Goal: Information Seeking & Learning: Check status

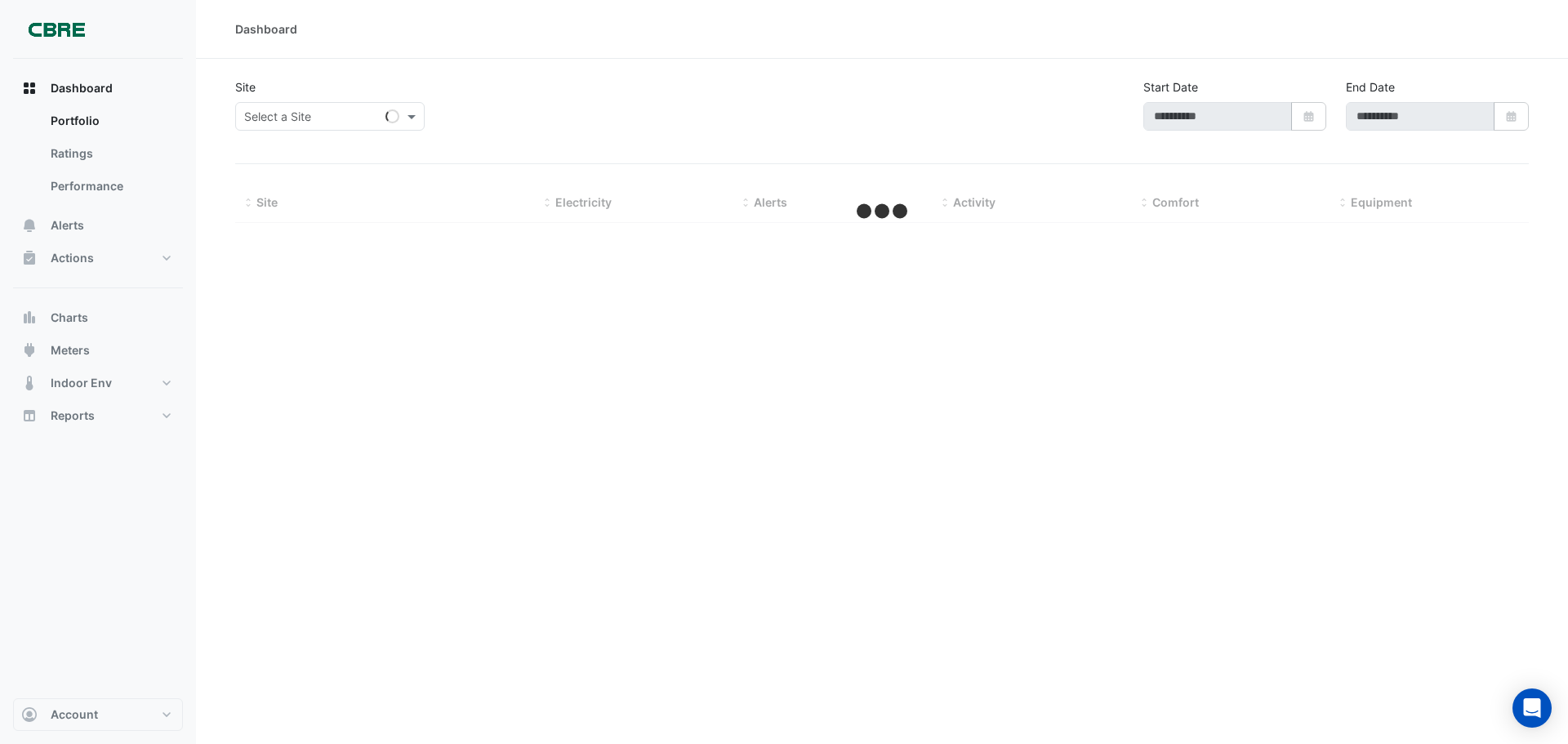
type input "**********"
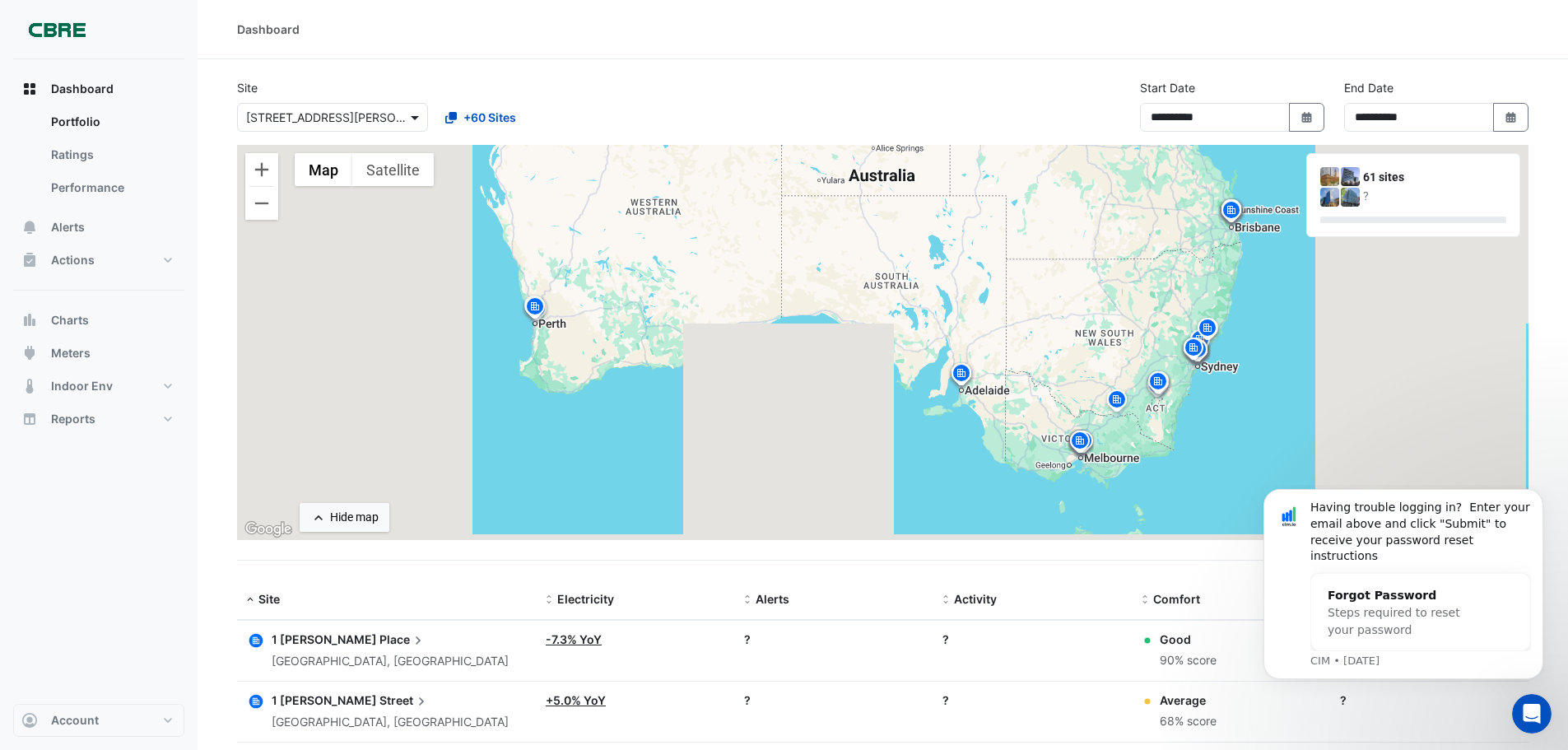
click at [415, 123] on span at bounding box center [416, 117] width 21 height 18
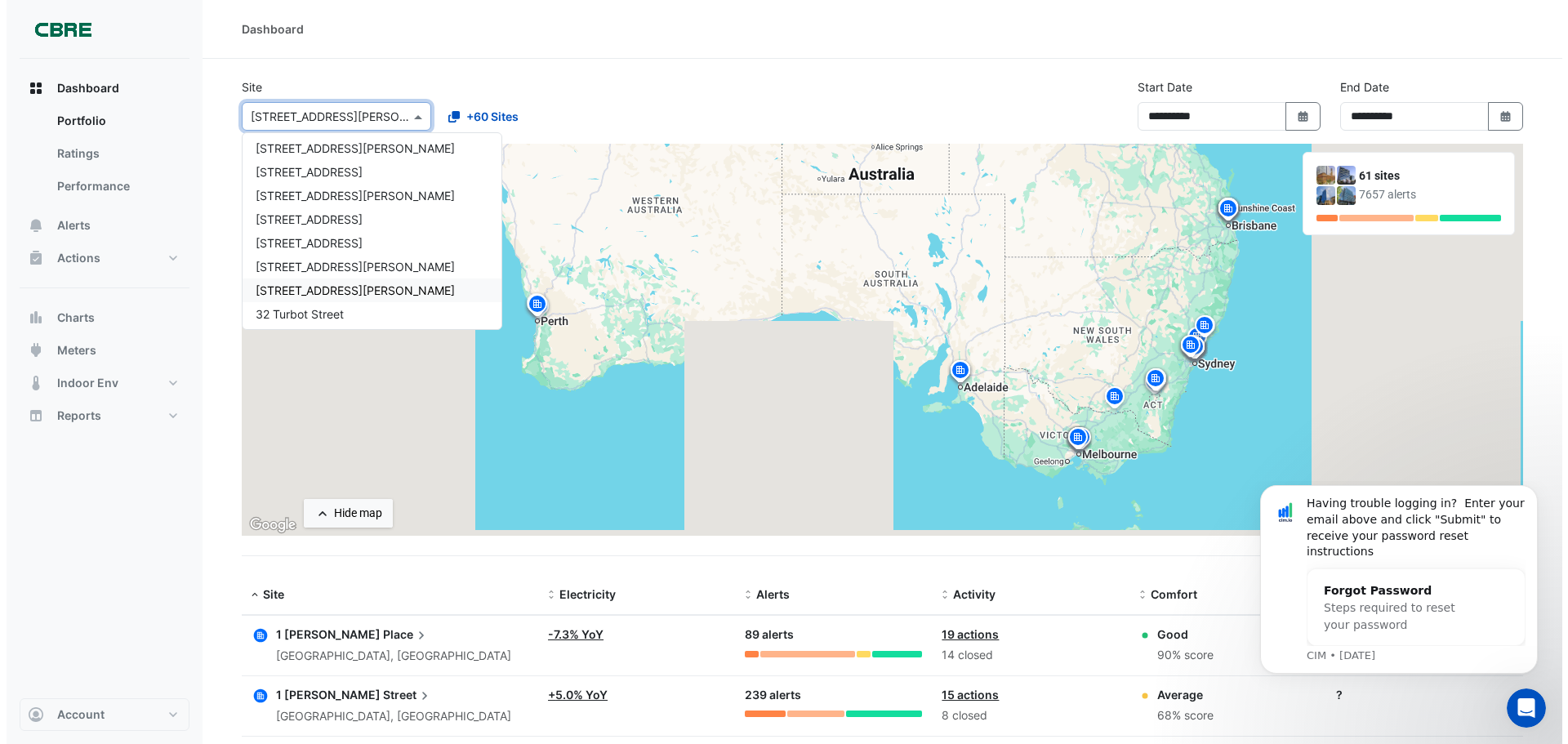
scroll to position [653, 0]
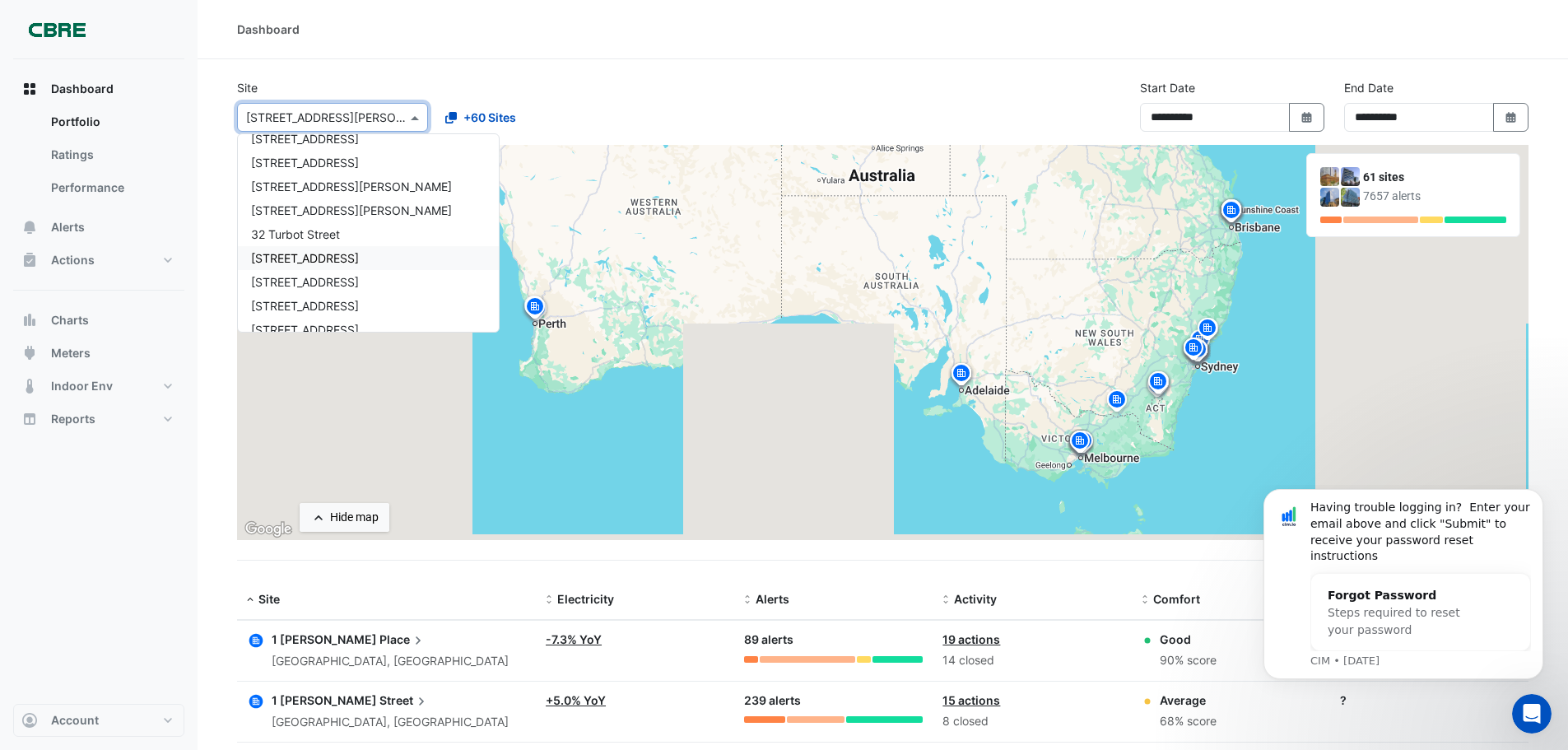
click at [337, 252] on span "[STREET_ADDRESS]" at bounding box center [305, 258] width 108 height 14
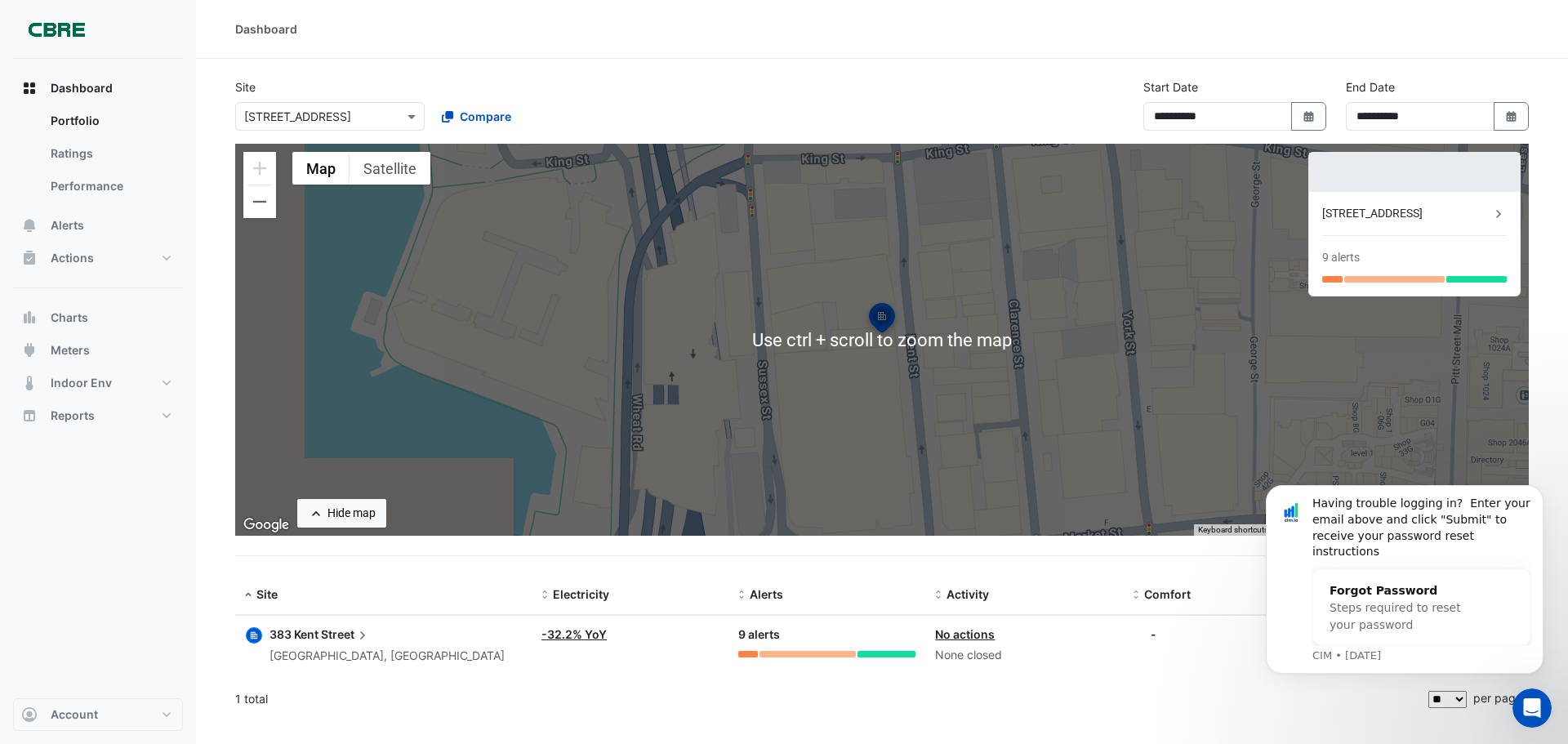
click at [968, 118] on div "**********" at bounding box center [882, 110] width 1313 height 65
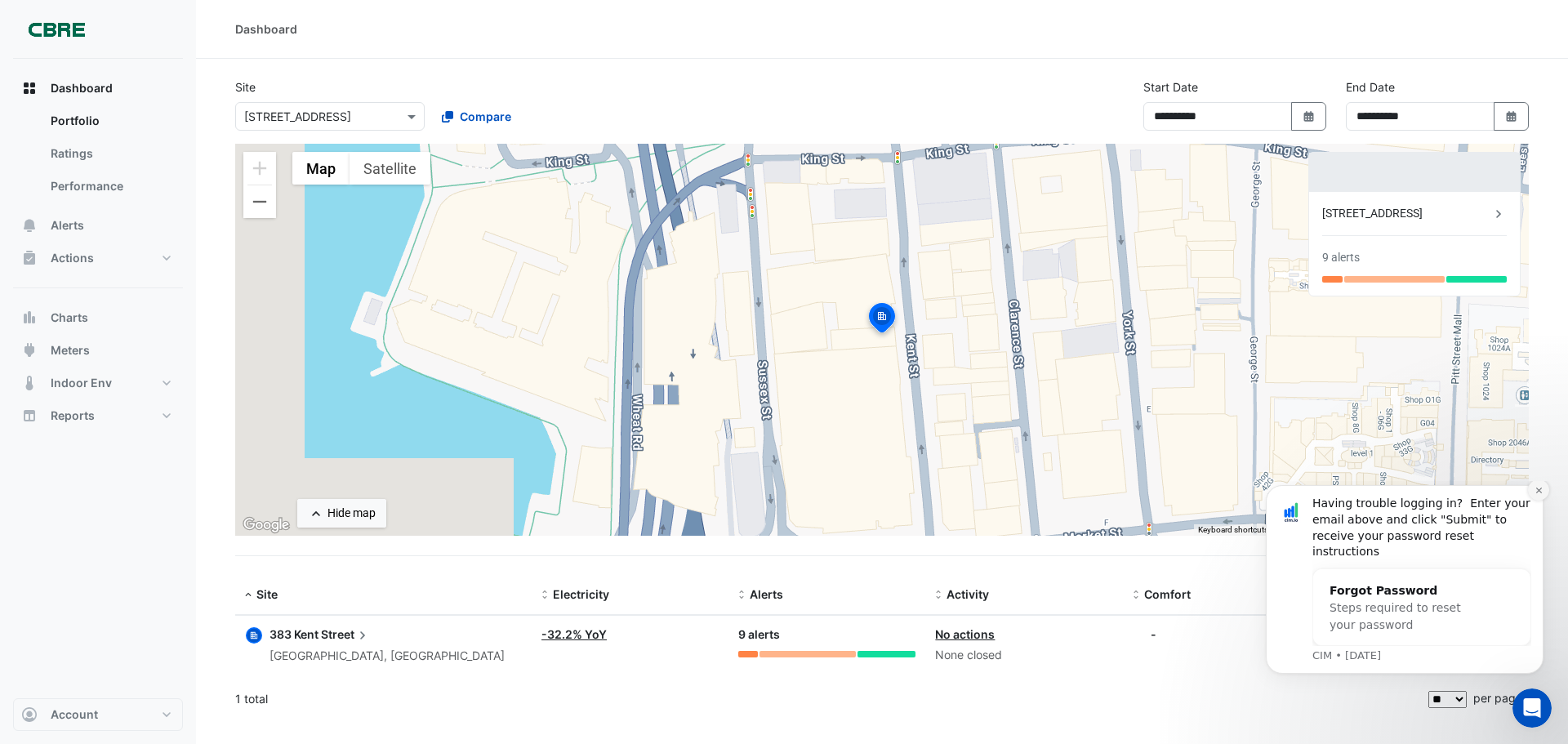
click at [1542, 495] on icon "Dismiss notification" at bounding box center [1538, 490] width 9 height 9
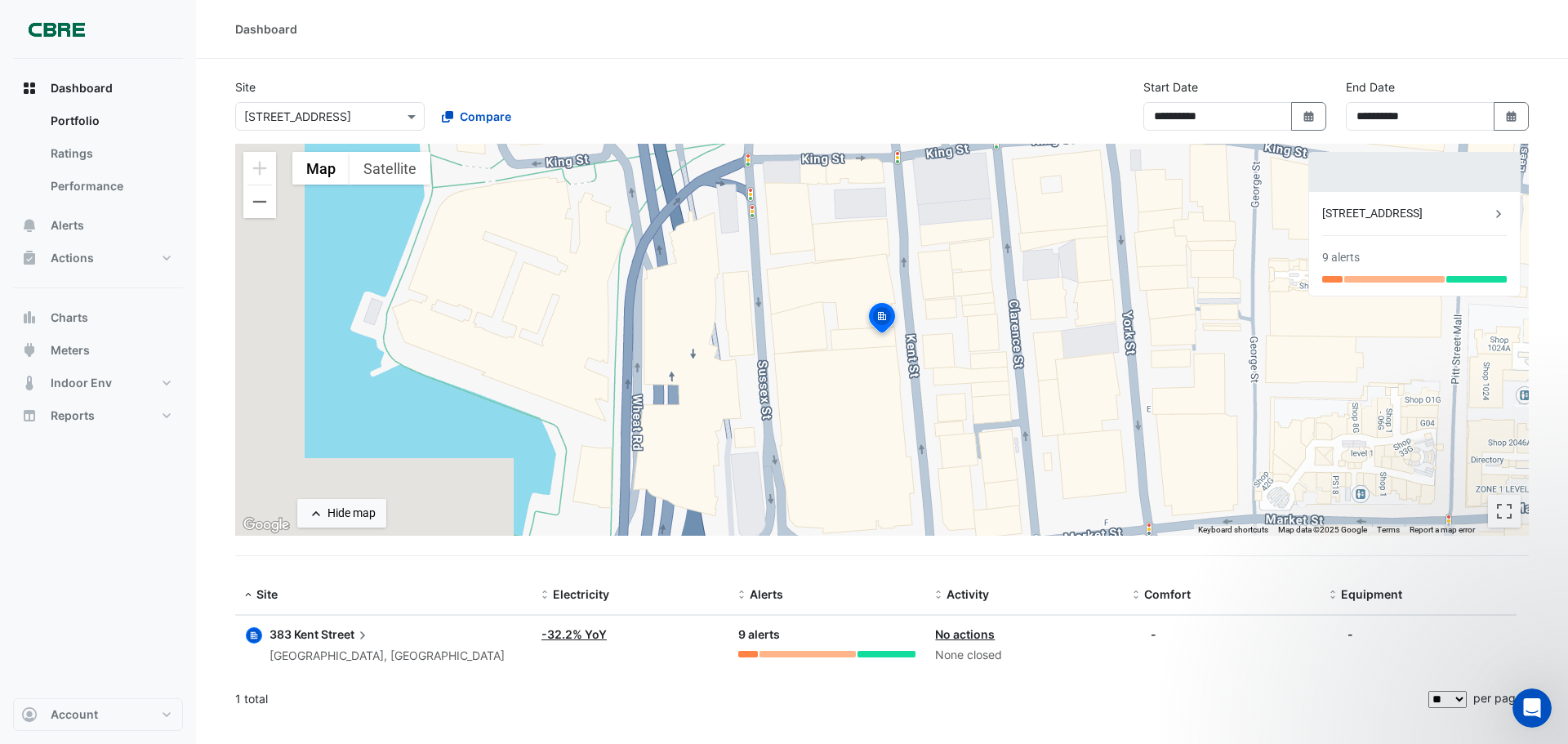
click at [1323, 663] on datatable-body-cell "Equipment: -" at bounding box center [1418, 645] width 197 height 60
click at [317, 635] on span "383 Kent" at bounding box center [294, 634] width 49 height 14
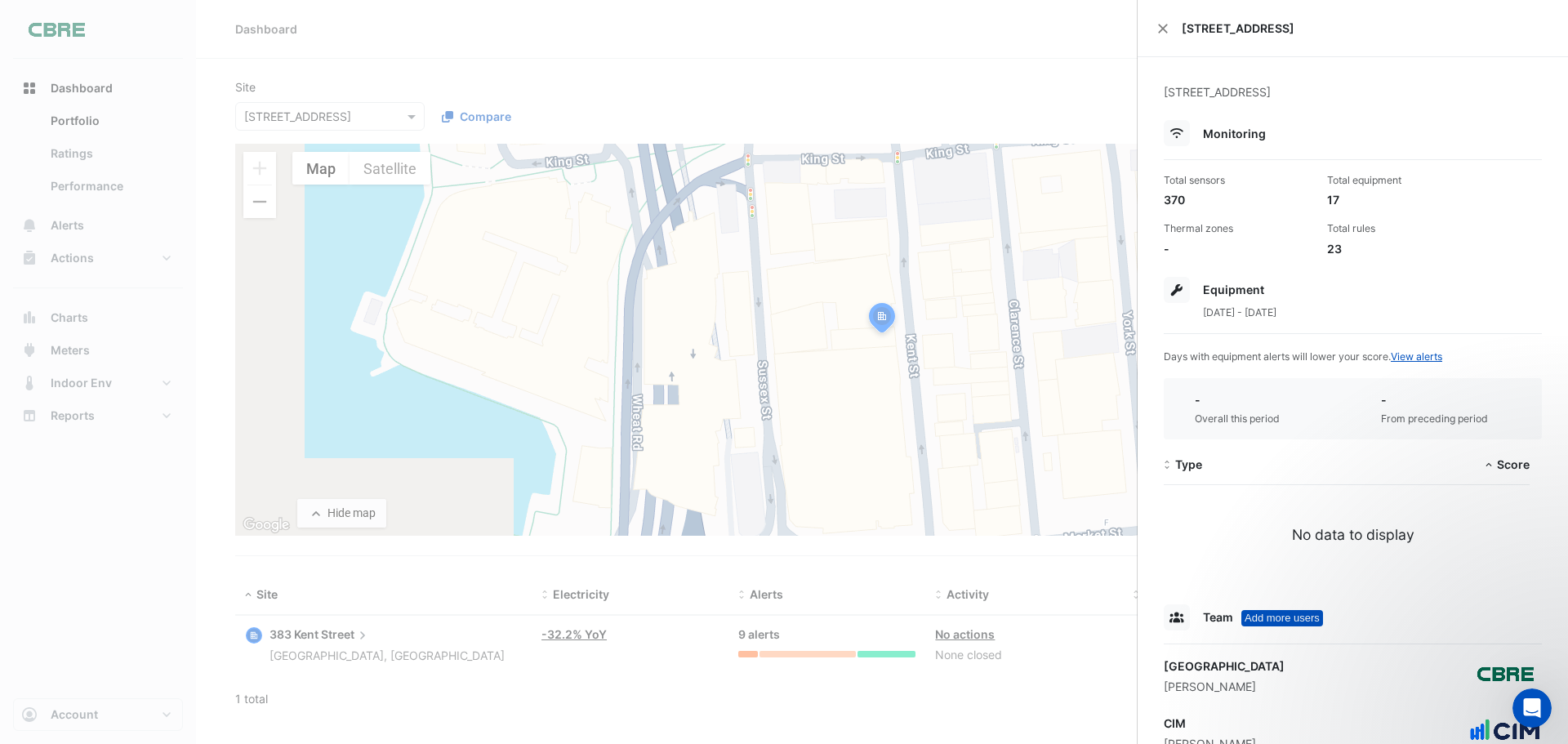
click at [1218, 130] on span "Monitoring" at bounding box center [1234, 134] width 62 height 14
click at [1169, 130] on div at bounding box center [1176, 133] width 26 height 26
click at [1157, 23] on div "[STREET_ADDRESS]" at bounding box center [1352, 28] width 431 height 58
click at [1160, 21] on div "[STREET_ADDRESS]" at bounding box center [1352, 28] width 431 height 58
click at [1159, 28] on button "Close" at bounding box center [1163, 28] width 12 height 12
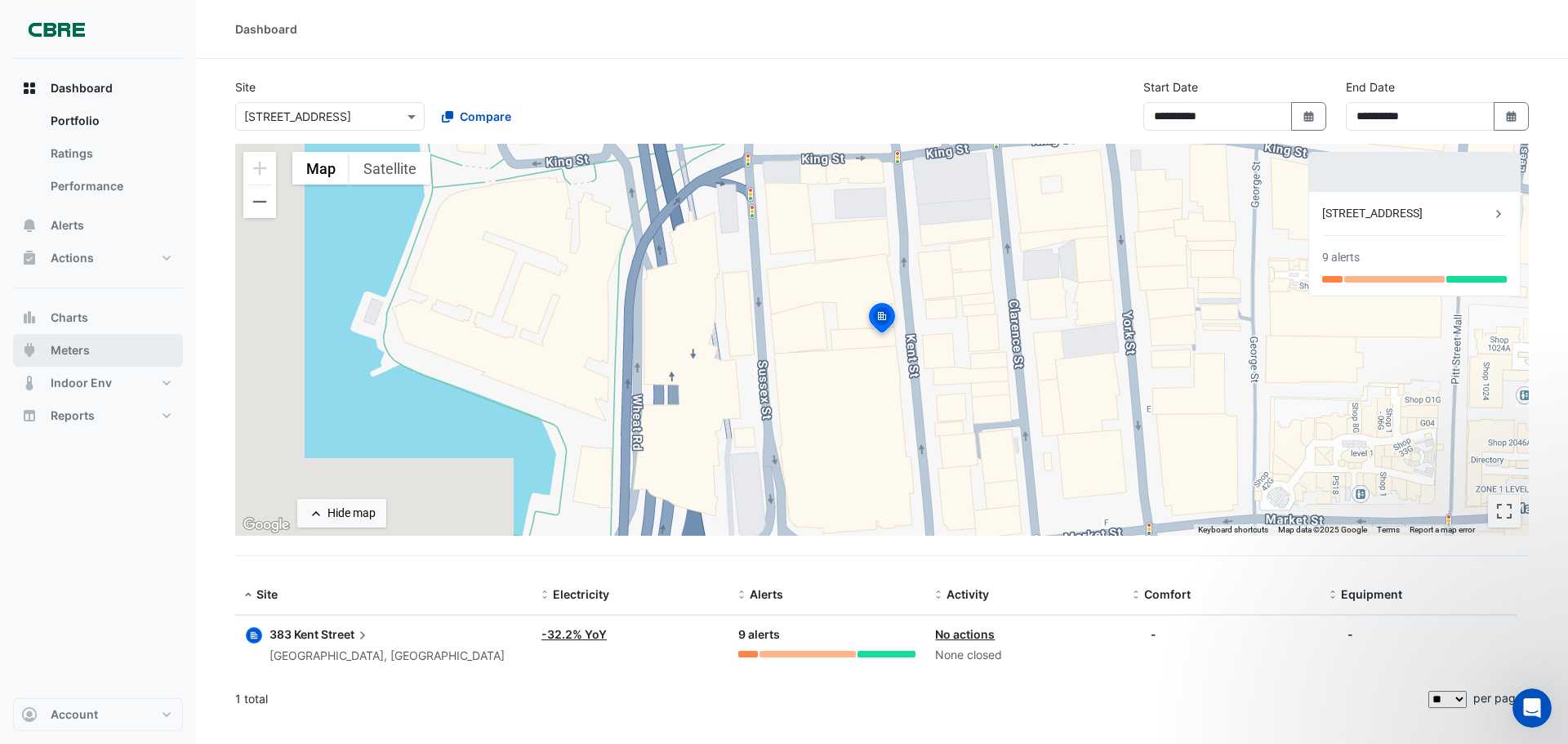
click at [85, 342] on span "Meters" at bounding box center [70, 350] width 39 height 17
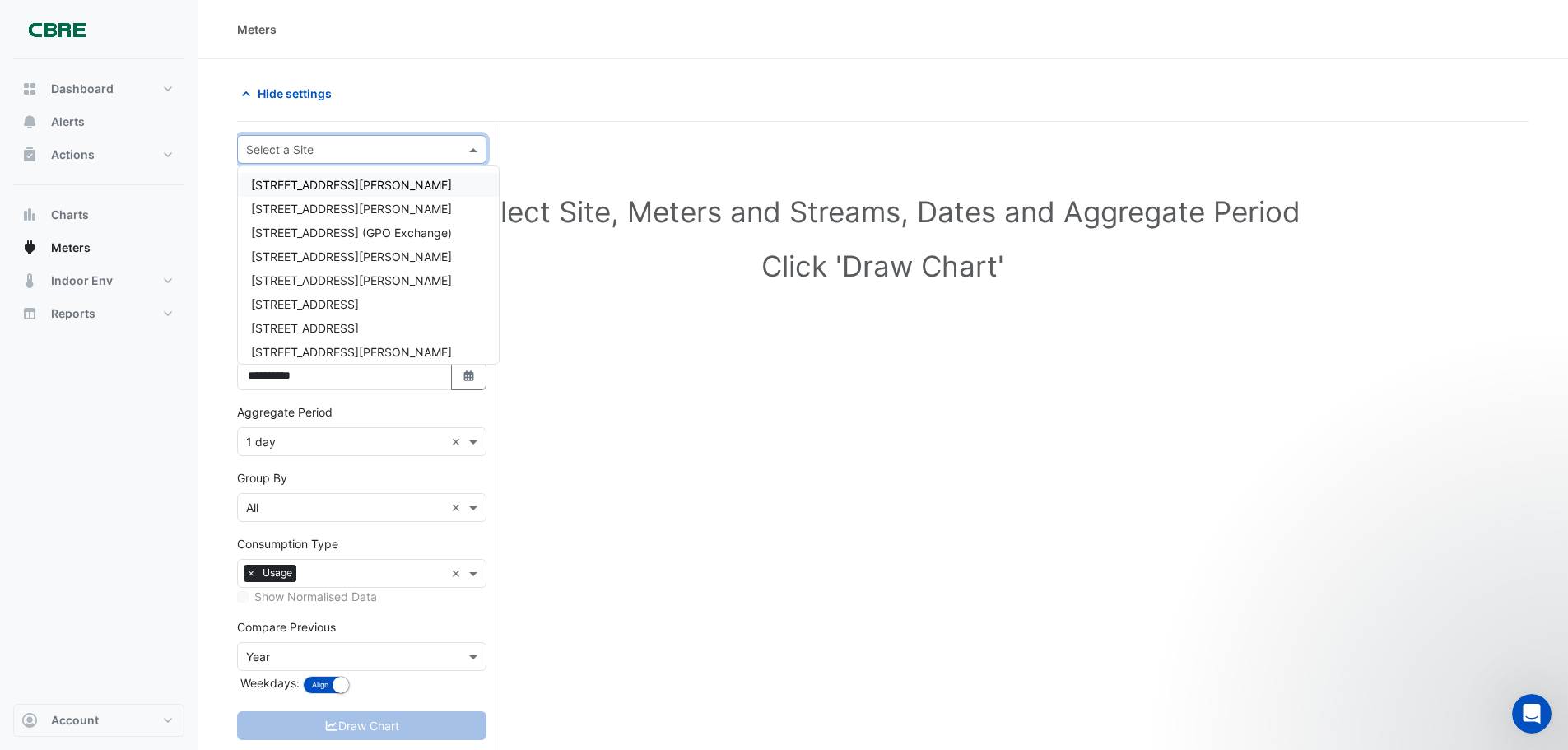
click at [325, 153] on input "text" at bounding box center [345, 151] width 199 height 18
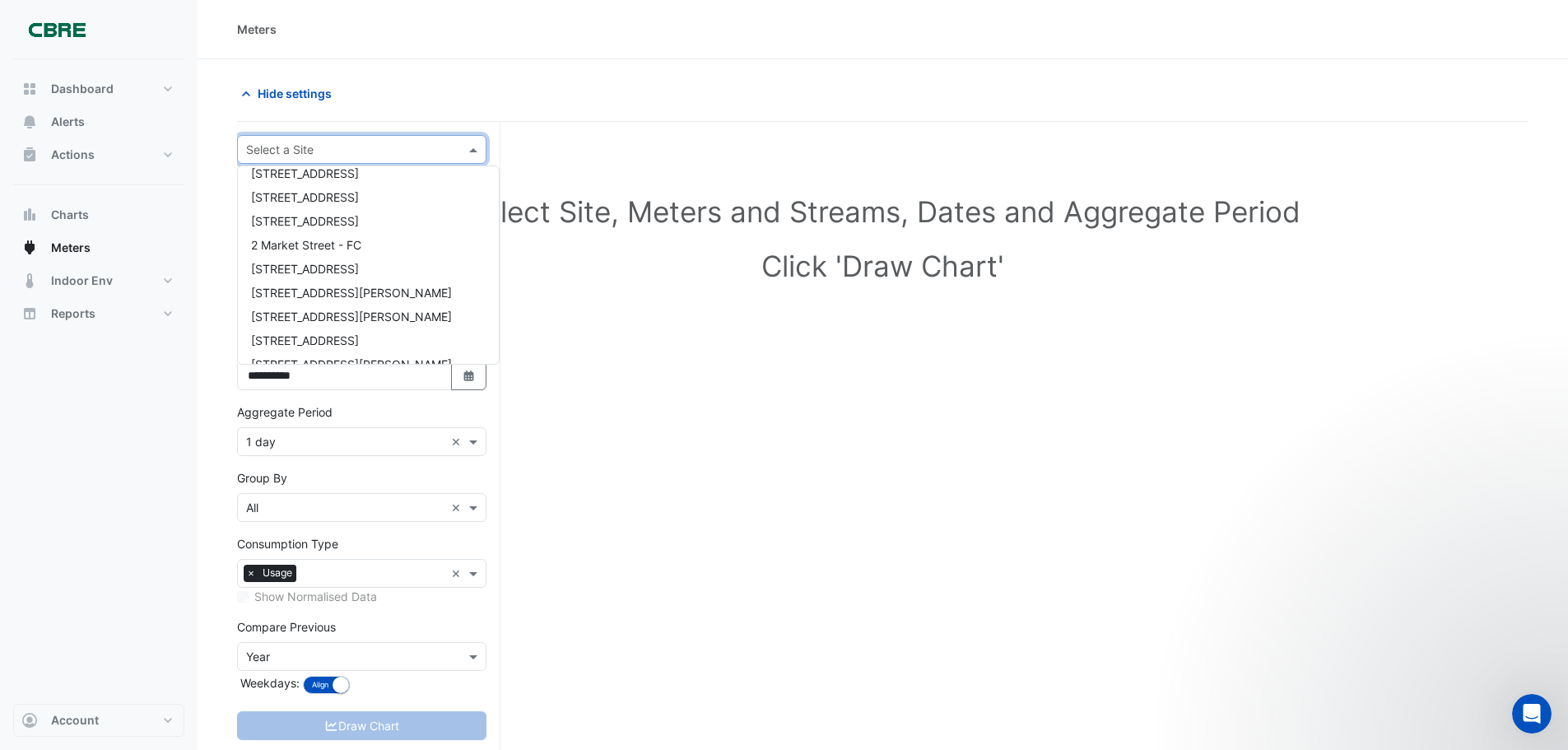
scroll to position [330, 0]
click at [328, 152] on input "text" at bounding box center [345, 151] width 199 height 18
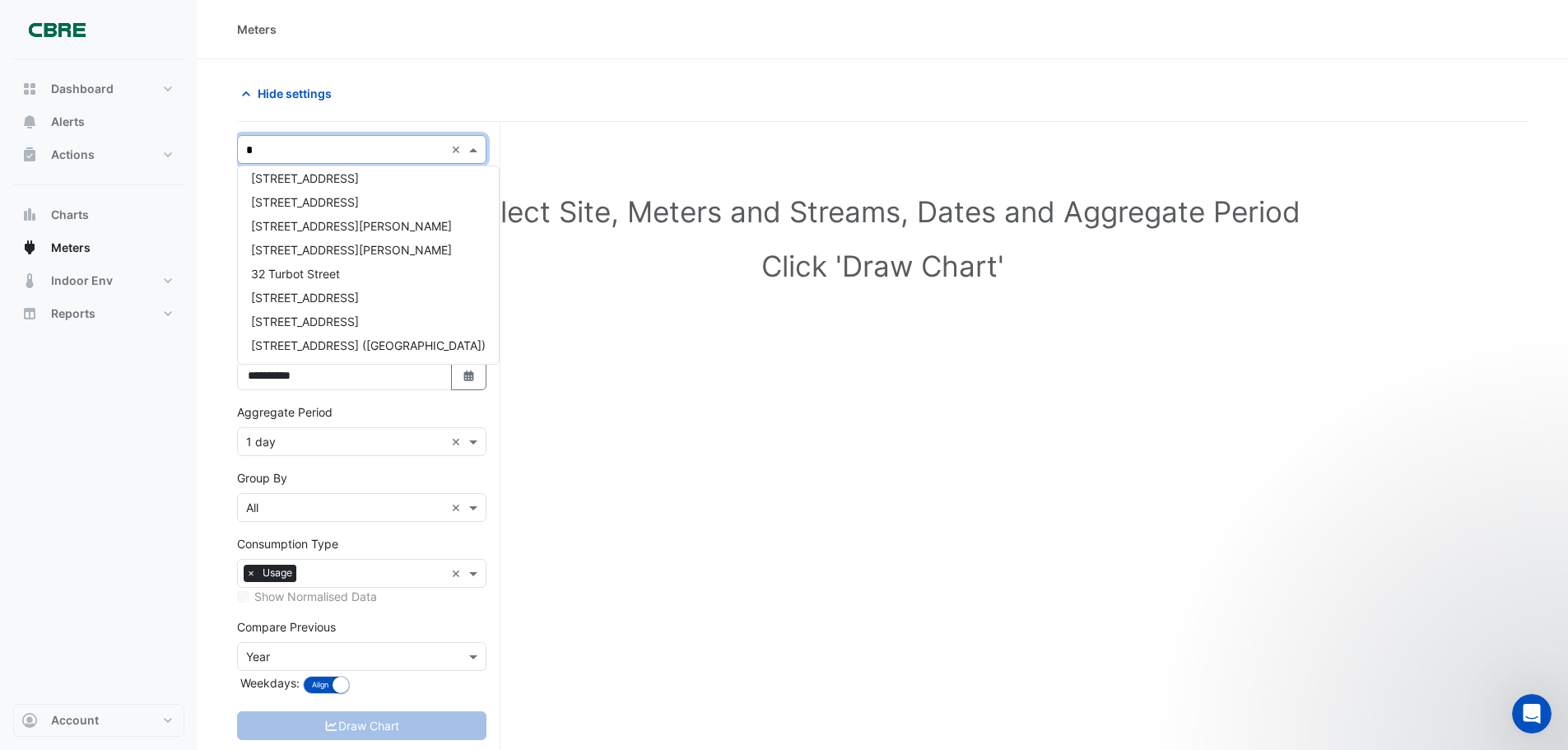
scroll to position [0, 0]
type input "**"
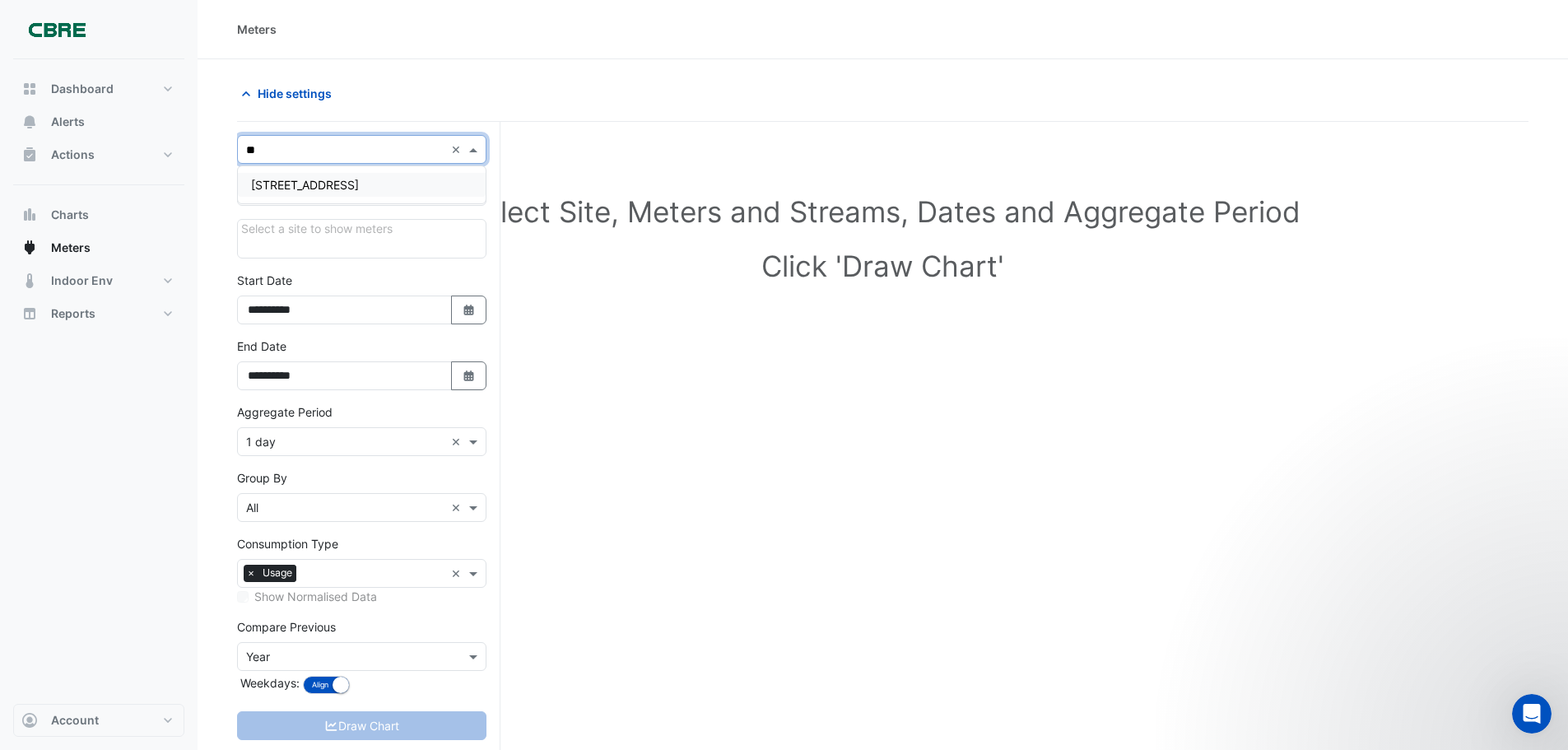
click at [335, 183] on span "[STREET_ADDRESS]" at bounding box center [305, 185] width 108 height 14
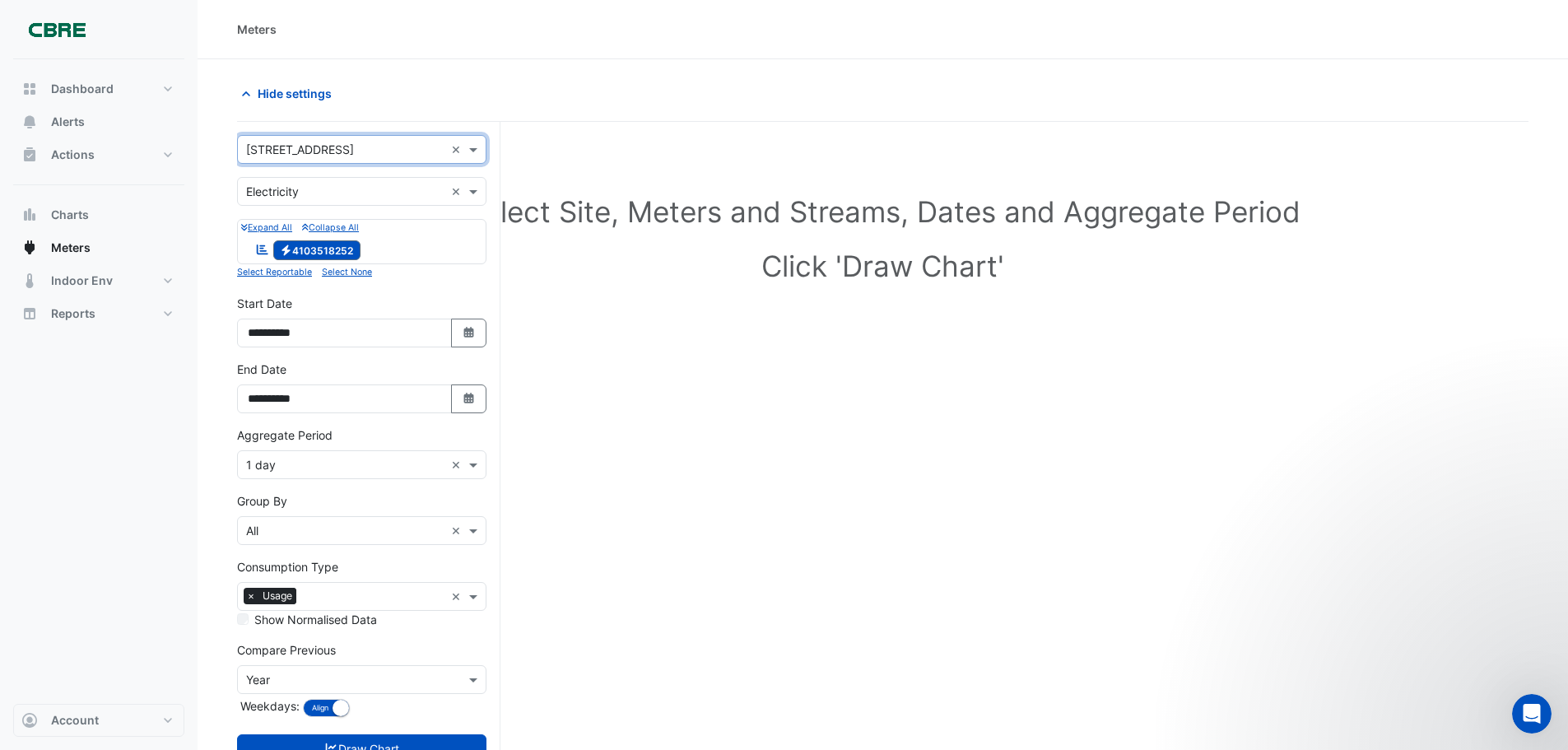
scroll to position [63, 0]
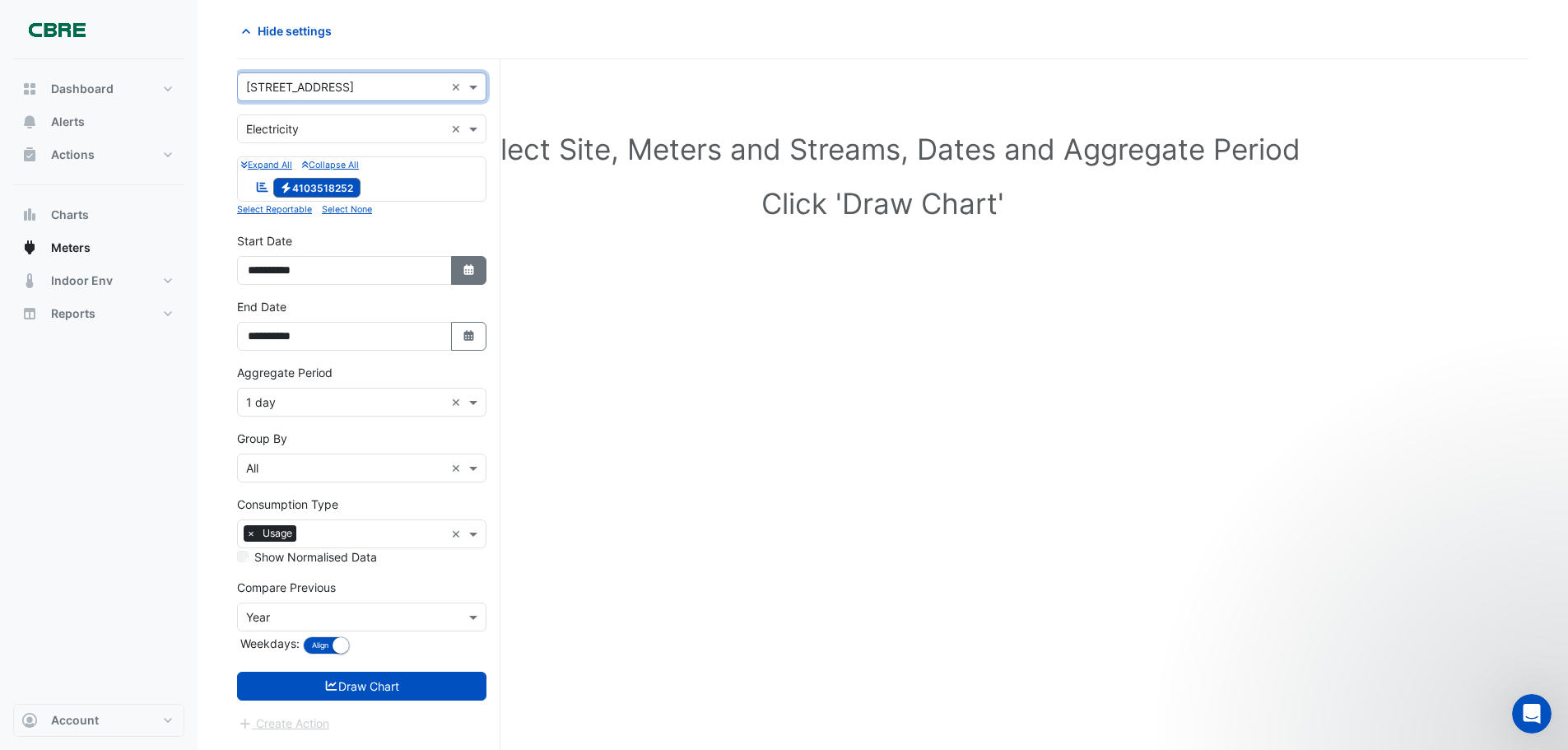
click at [466, 268] on icon "button" at bounding box center [469, 269] width 10 height 11
select select "*"
select select "****"
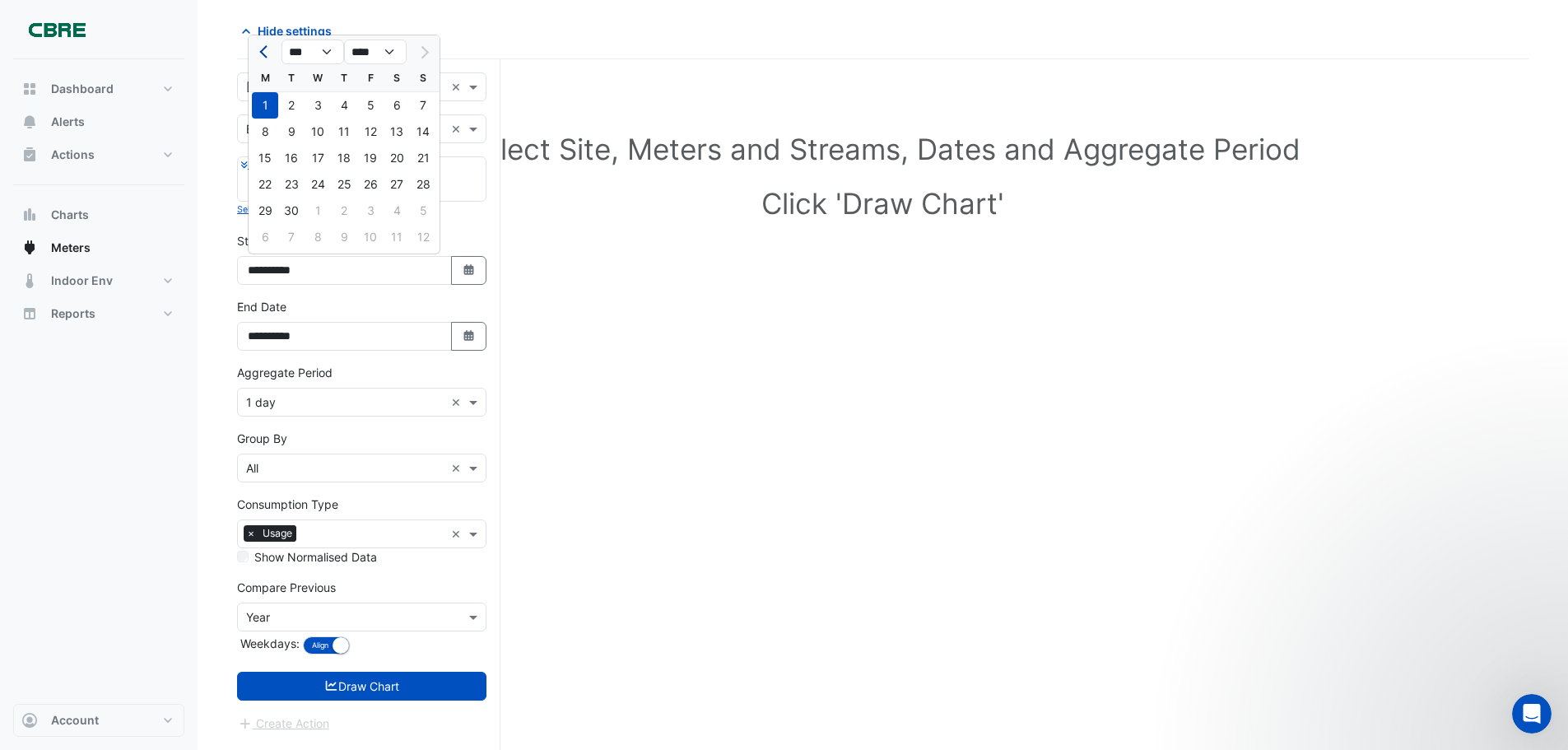
click at [266, 53] on span "Previous month" at bounding box center [265, 52] width 13 height 13
click at [264, 56] on button "Previous month" at bounding box center [265, 51] width 20 height 27
click at [264, 56] on span "Previous month" at bounding box center [265, 52] width 13 height 13
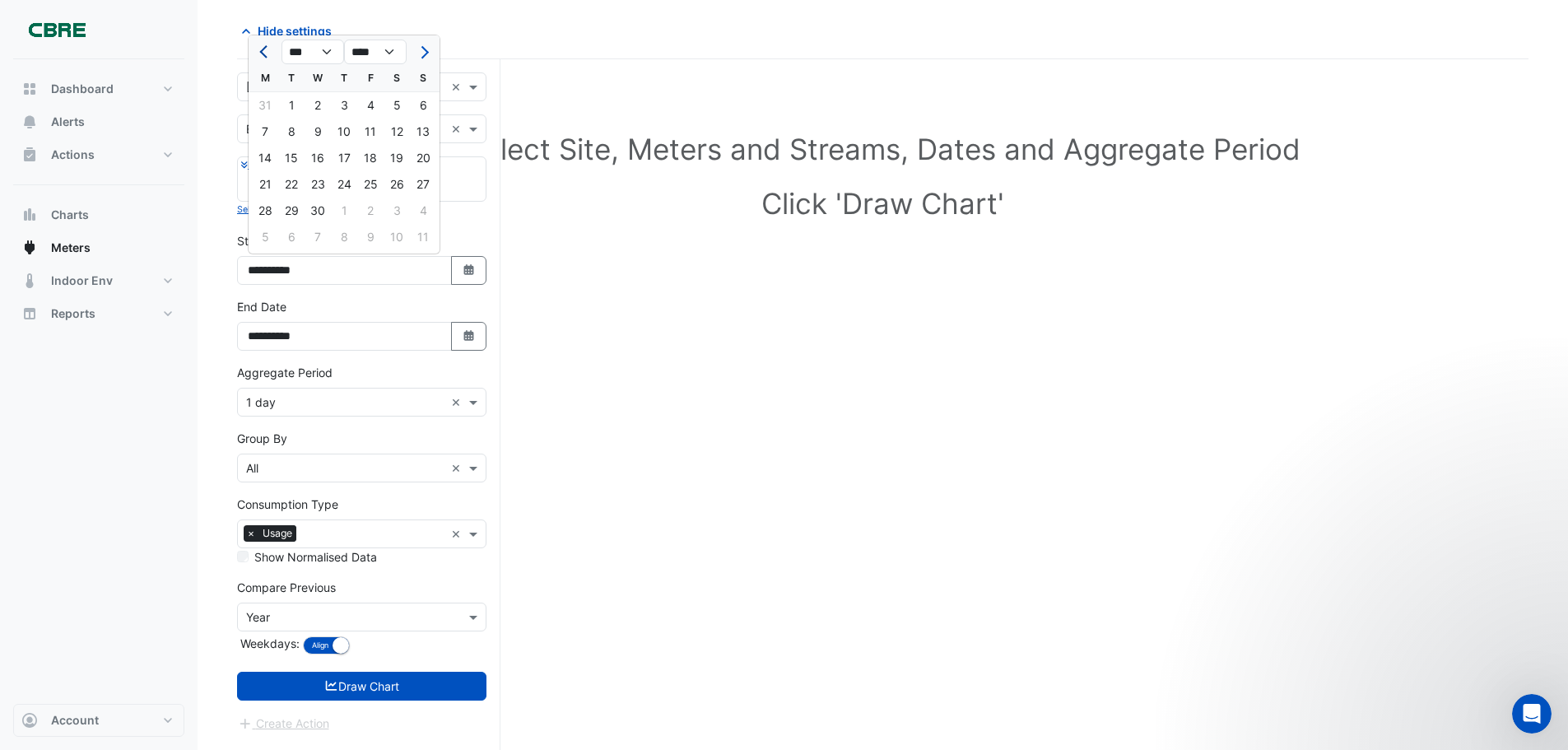
click at [264, 56] on span "Previous month" at bounding box center [265, 52] width 13 height 13
select select "**"
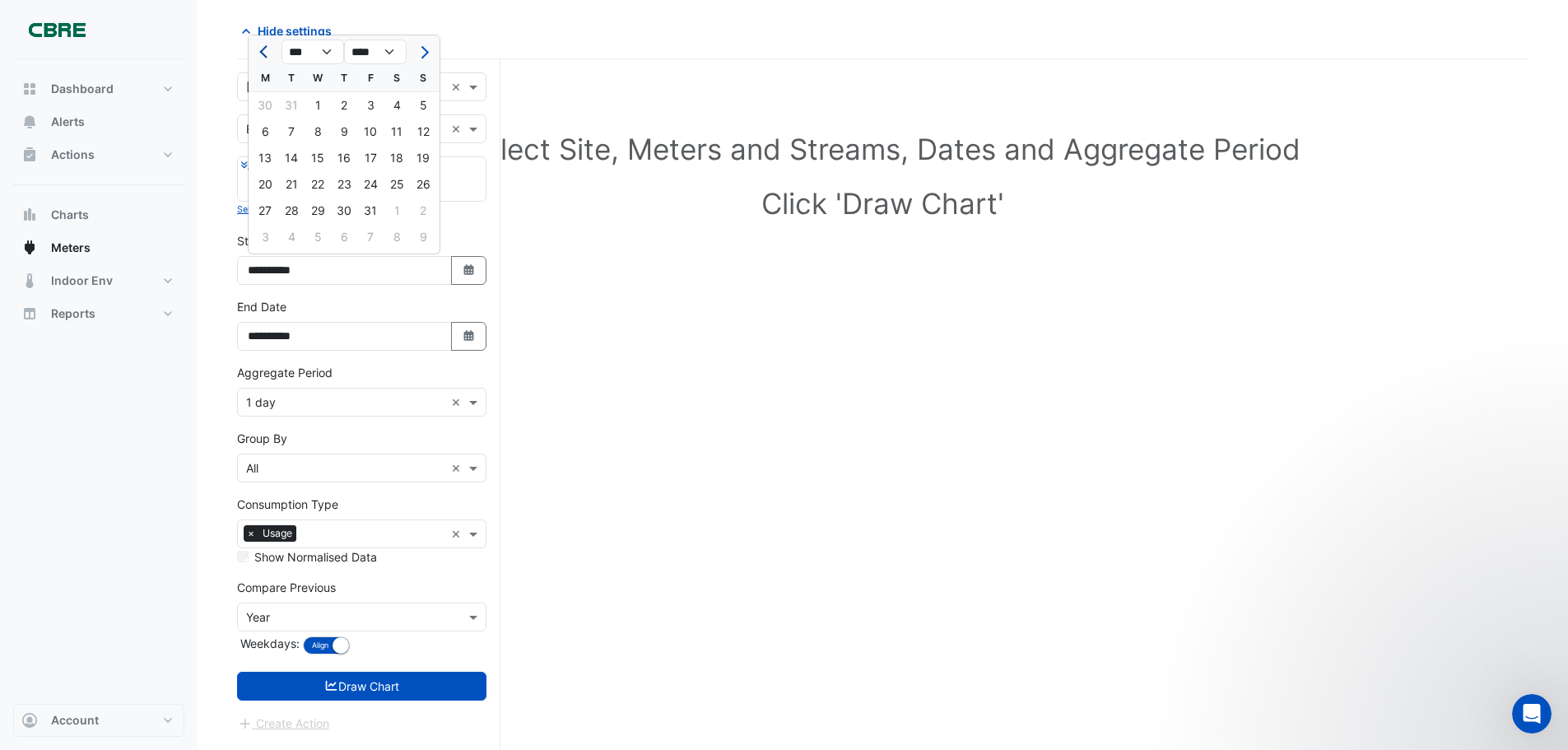
select select "****"
click at [264, 56] on span "Previous month" at bounding box center [265, 52] width 13 height 13
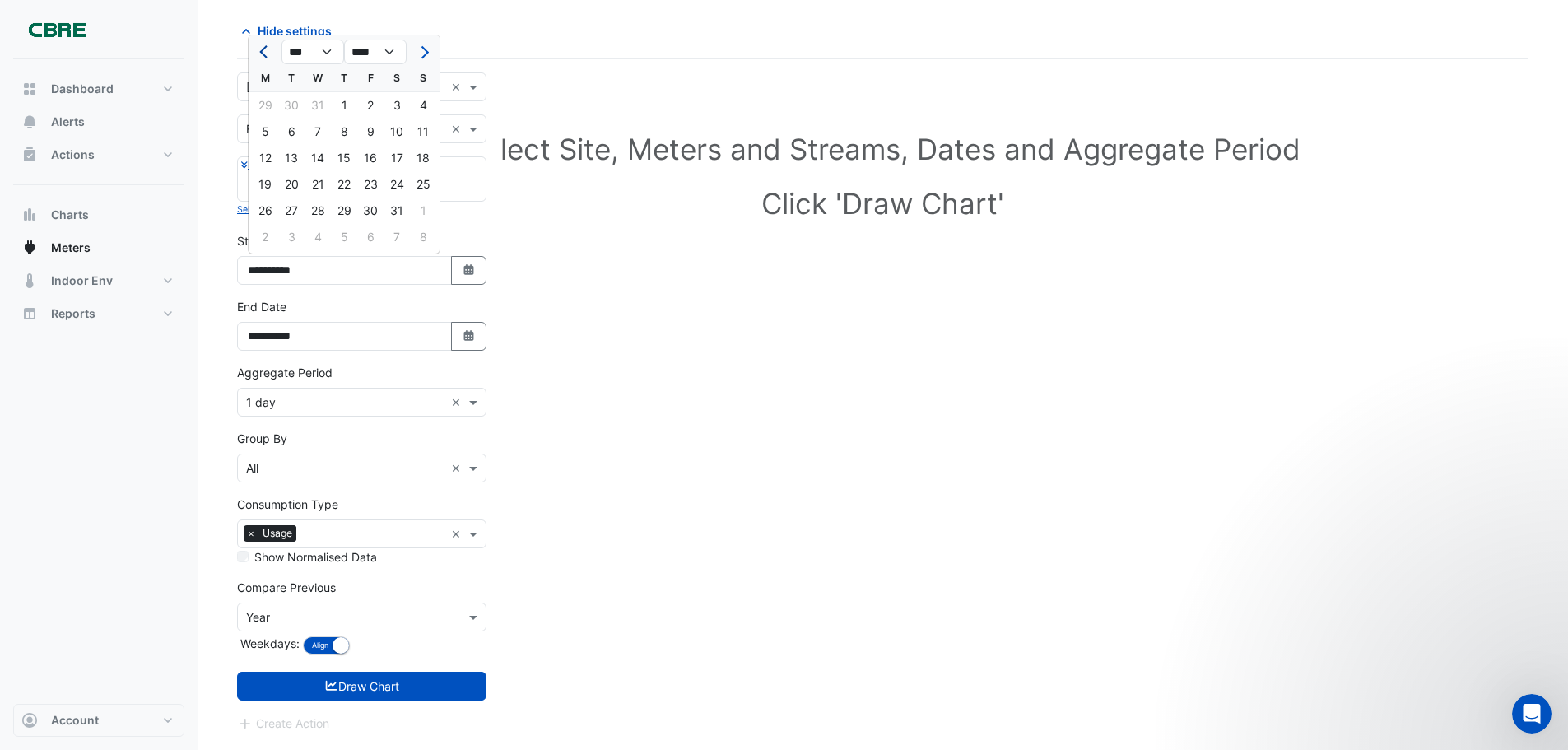
click at [264, 56] on span "Previous month" at bounding box center [265, 52] width 13 height 13
click at [266, 55] on span "Previous month" at bounding box center [265, 52] width 13 height 13
click at [326, 50] on select "*** *** *** *** *** *** *** *** *** *** *** ***" at bounding box center [313, 51] width 63 height 25
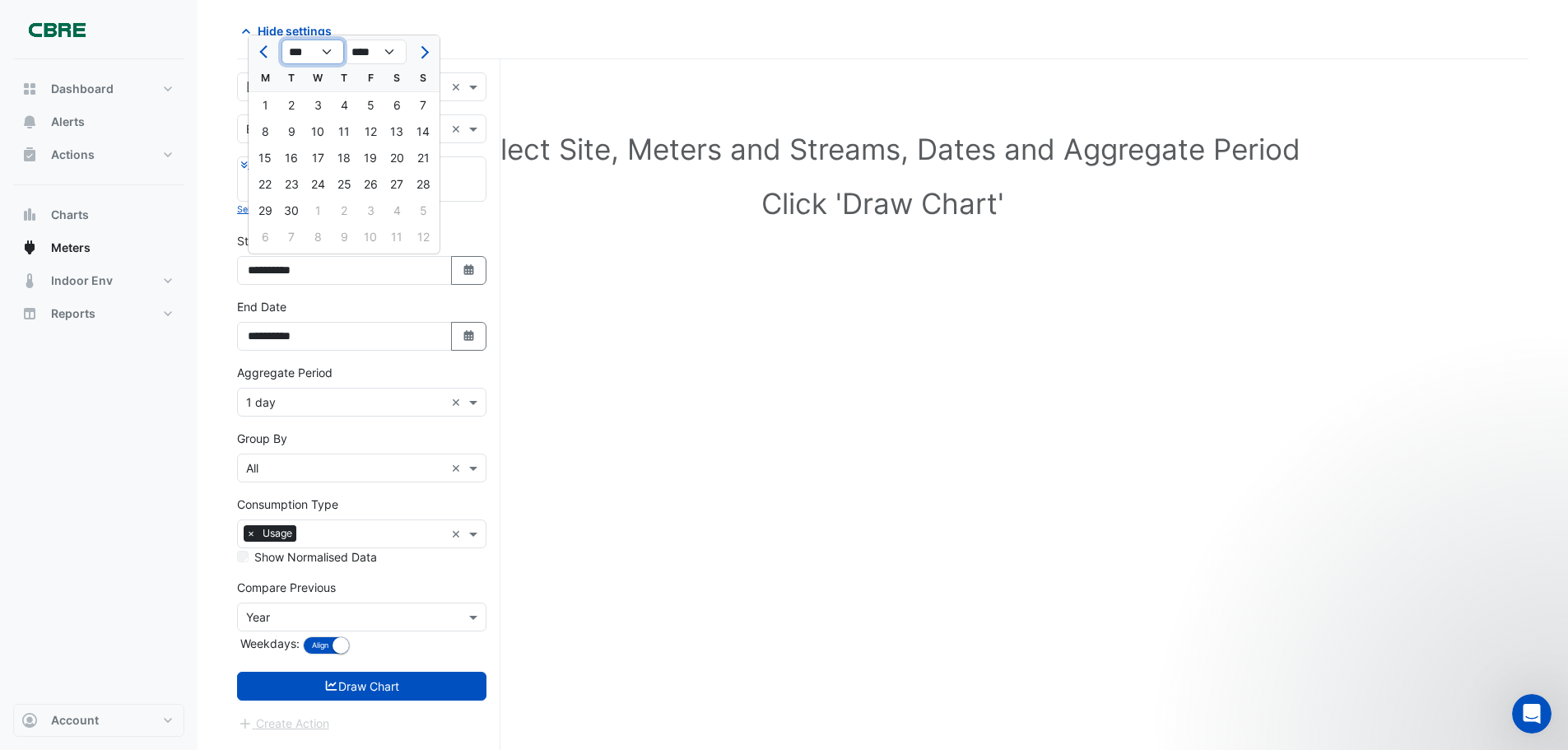
select select "*"
click at [282, 39] on select "*** *** *** *** *** *** *** *** *** *** *** ***" at bounding box center [313, 51] width 63 height 25
click at [408, 699] on button "Draw Chart" at bounding box center [361, 685] width 249 height 29
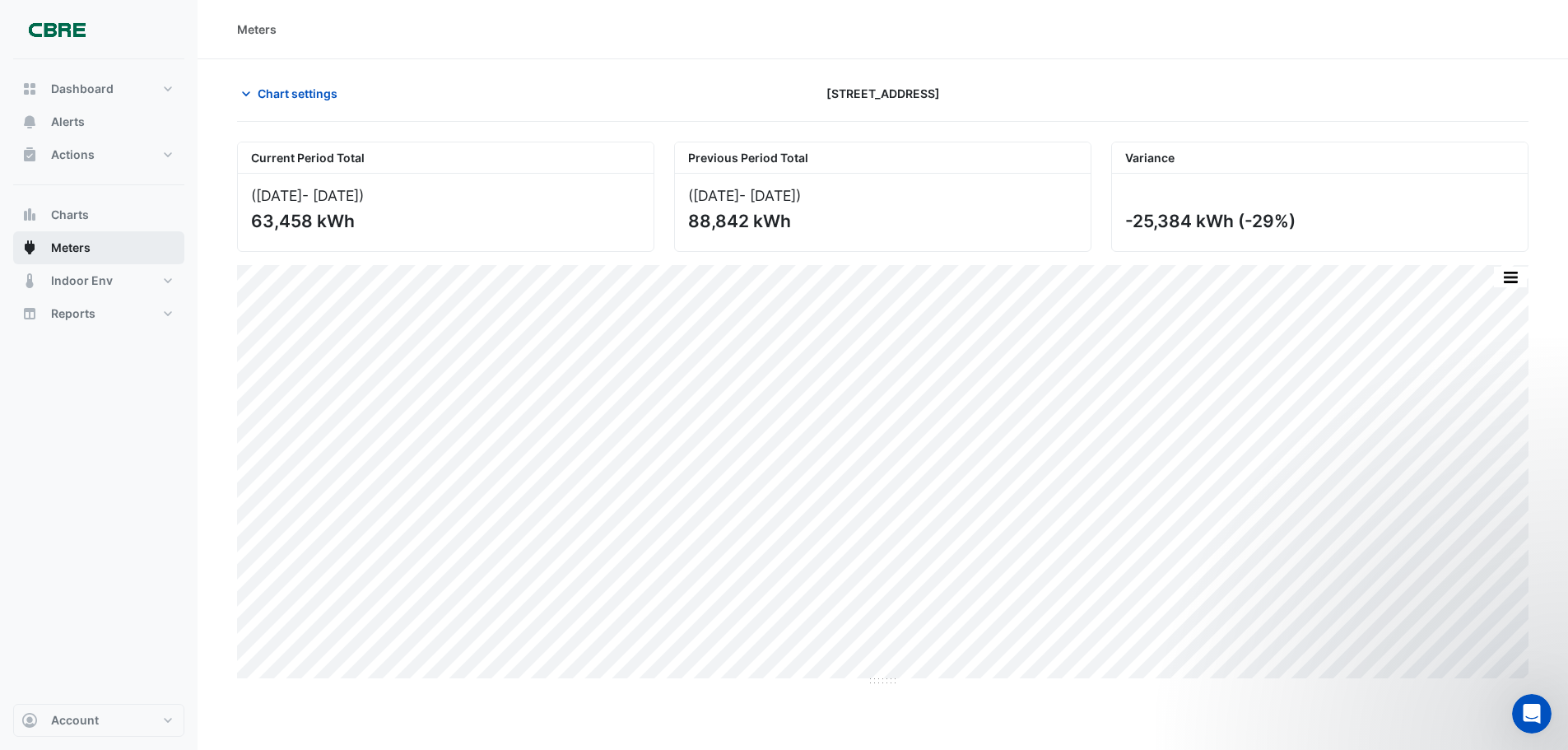
click at [78, 250] on span "Meters" at bounding box center [71, 247] width 39 height 17
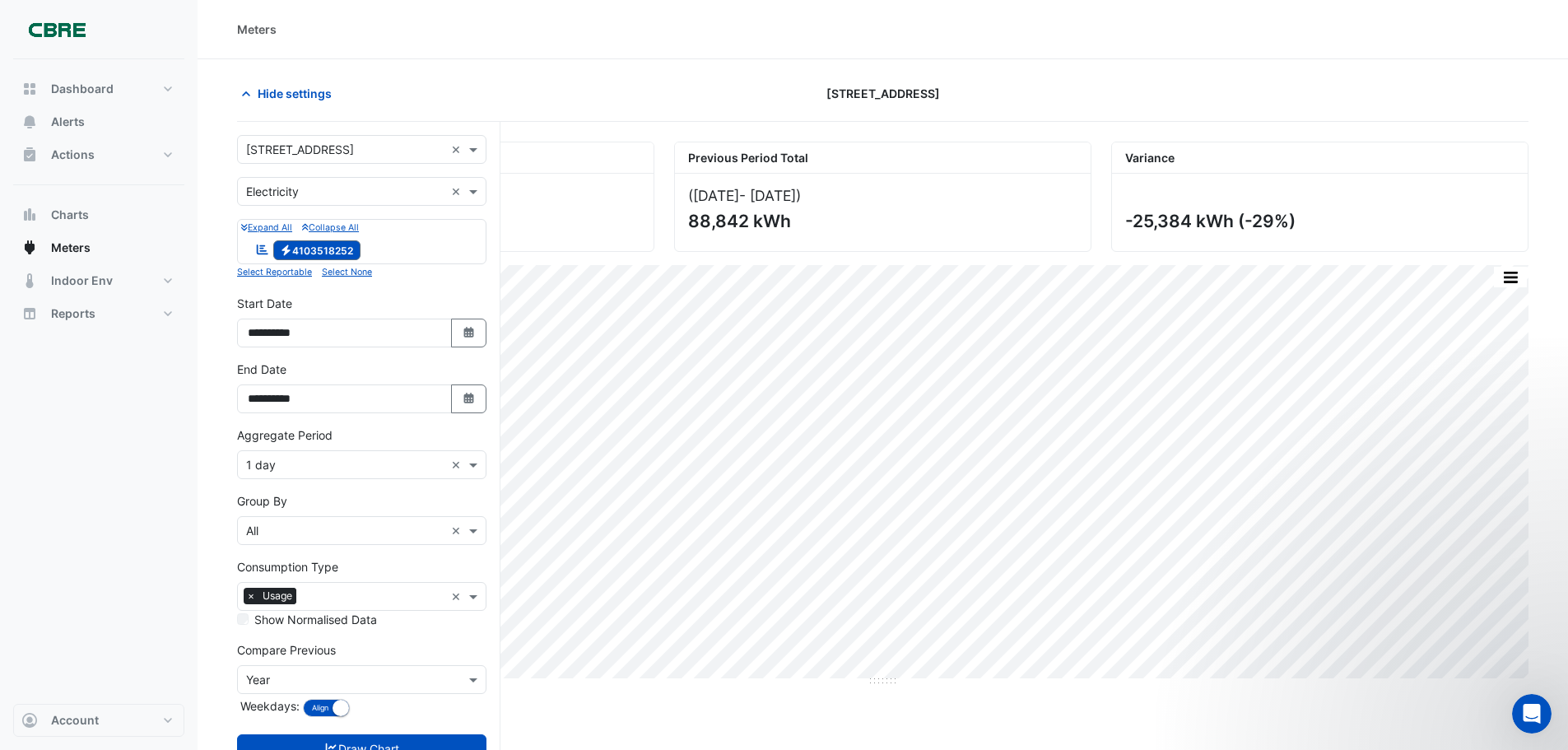
scroll to position [63, 0]
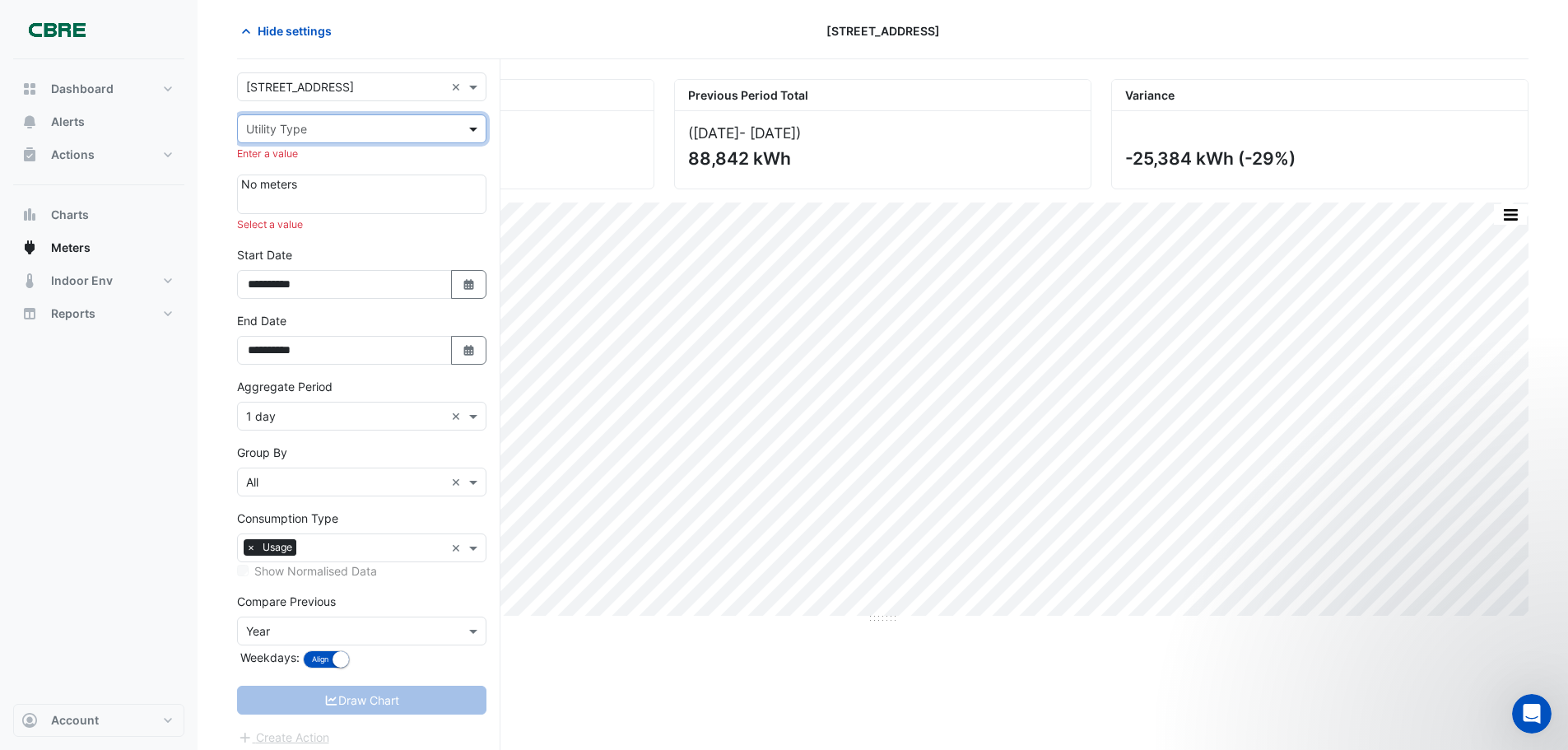
click at [473, 126] on span at bounding box center [475, 129] width 21 height 18
click at [385, 204] on div "Water" at bounding box center [362, 212] width 248 height 24
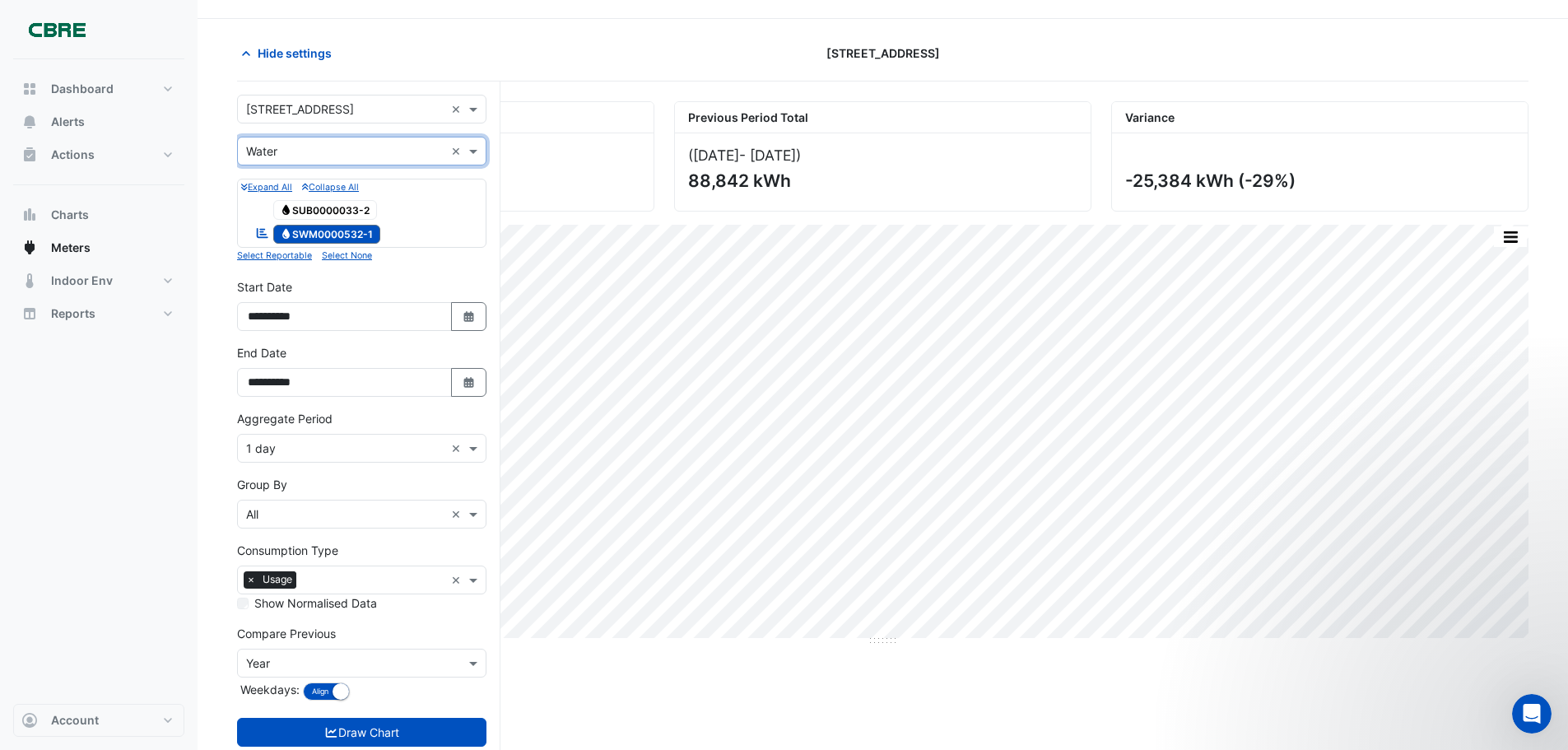
scroll to position [1, 0]
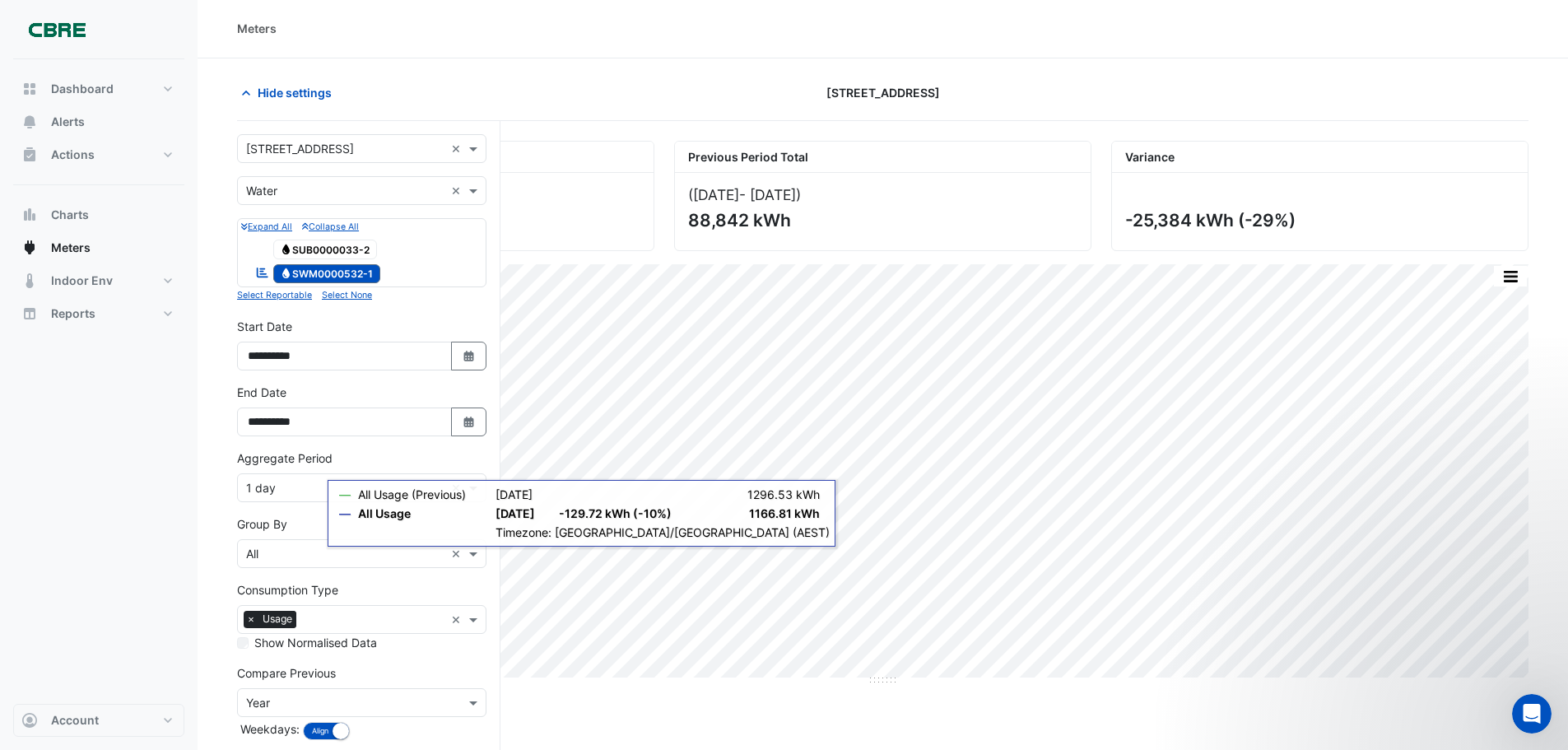
click at [316, 249] on span "Water SUB0000033-2" at bounding box center [326, 249] width 104 height 20
click at [277, 223] on small "Expand All" at bounding box center [267, 226] width 51 height 11
click at [279, 228] on small "Expand All" at bounding box center [267, 226] width 51 height 11
click at [359, 227] on small "Collapse All" at bounding box center [331, 226] width 57 height 11
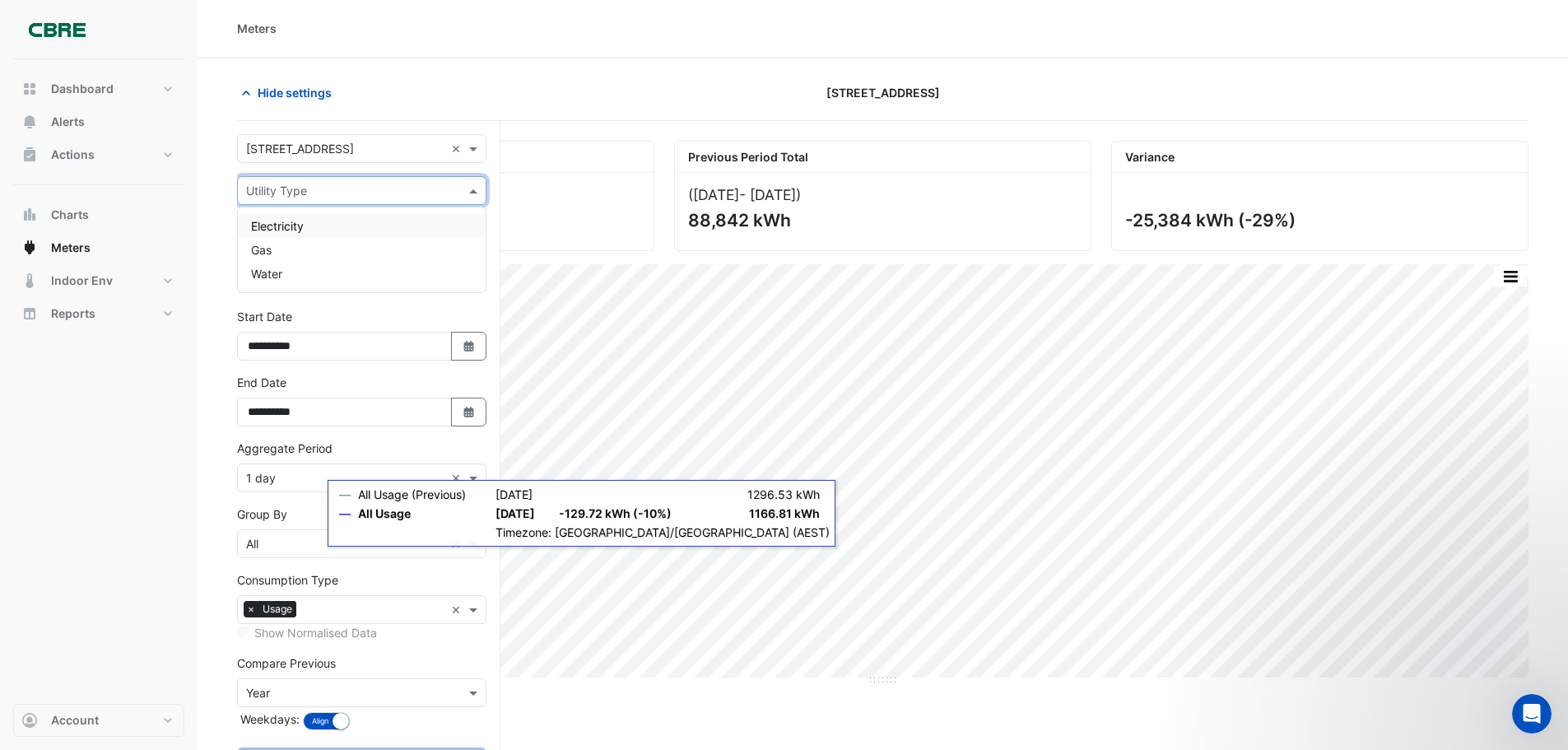
click at [455, 190] on div at bounding box center [362, 190] width 248 height 19
click at [345, 231] on div "Electricity" at bounding box center [362, 225] width 248 height 24
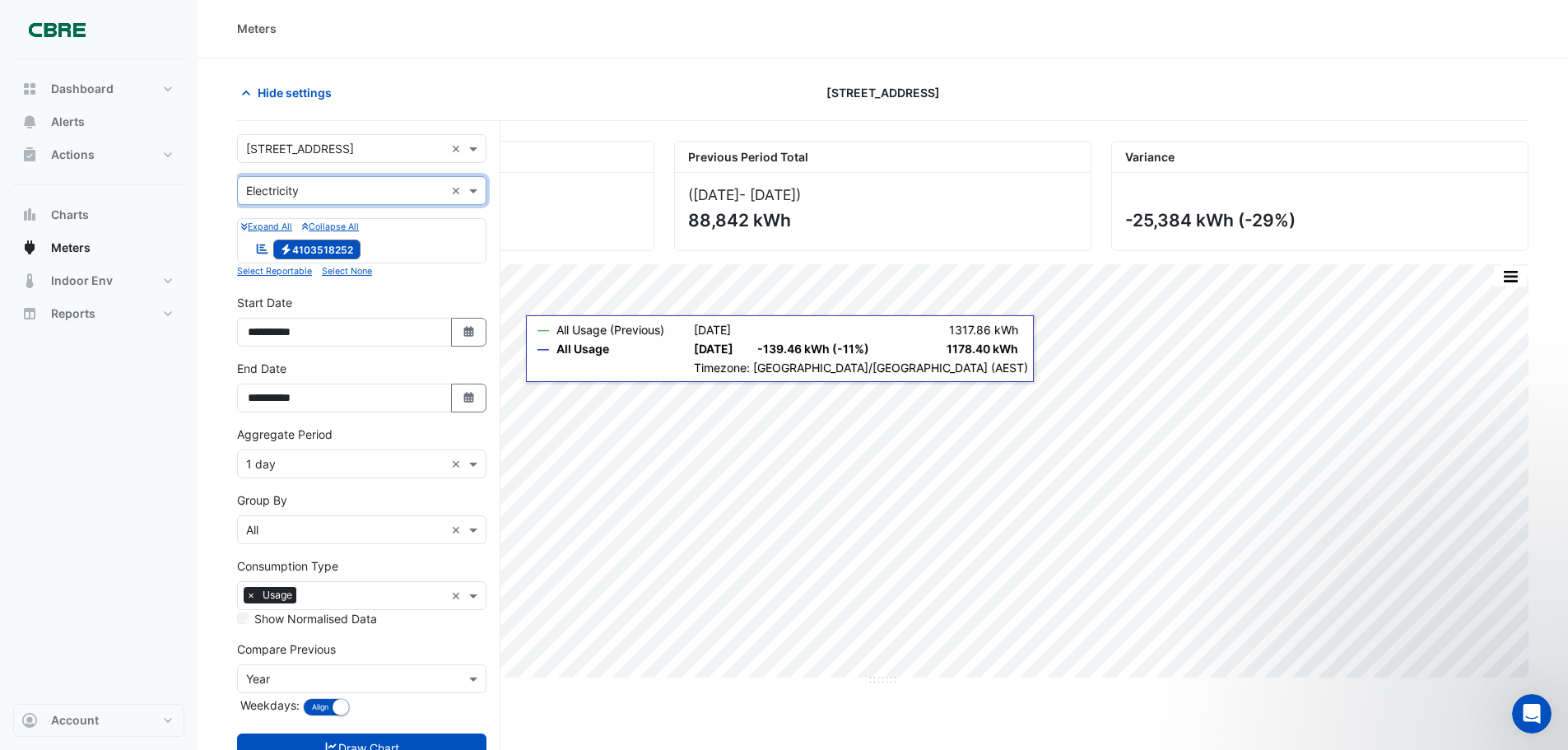
scroll to position [63, 0]
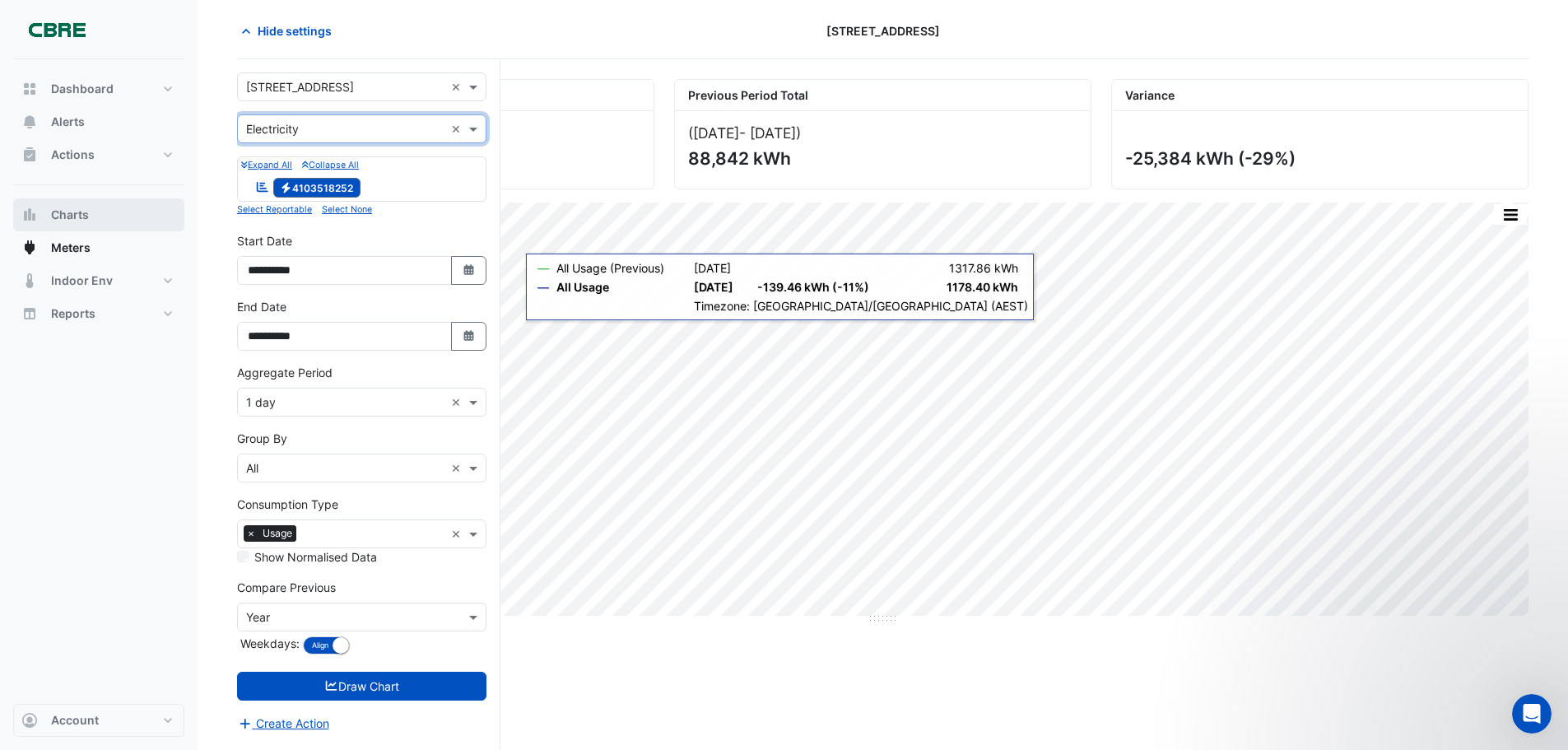
click at [65, 223] on button "Charts" at bounding box center [98, 215] width 171 height 32
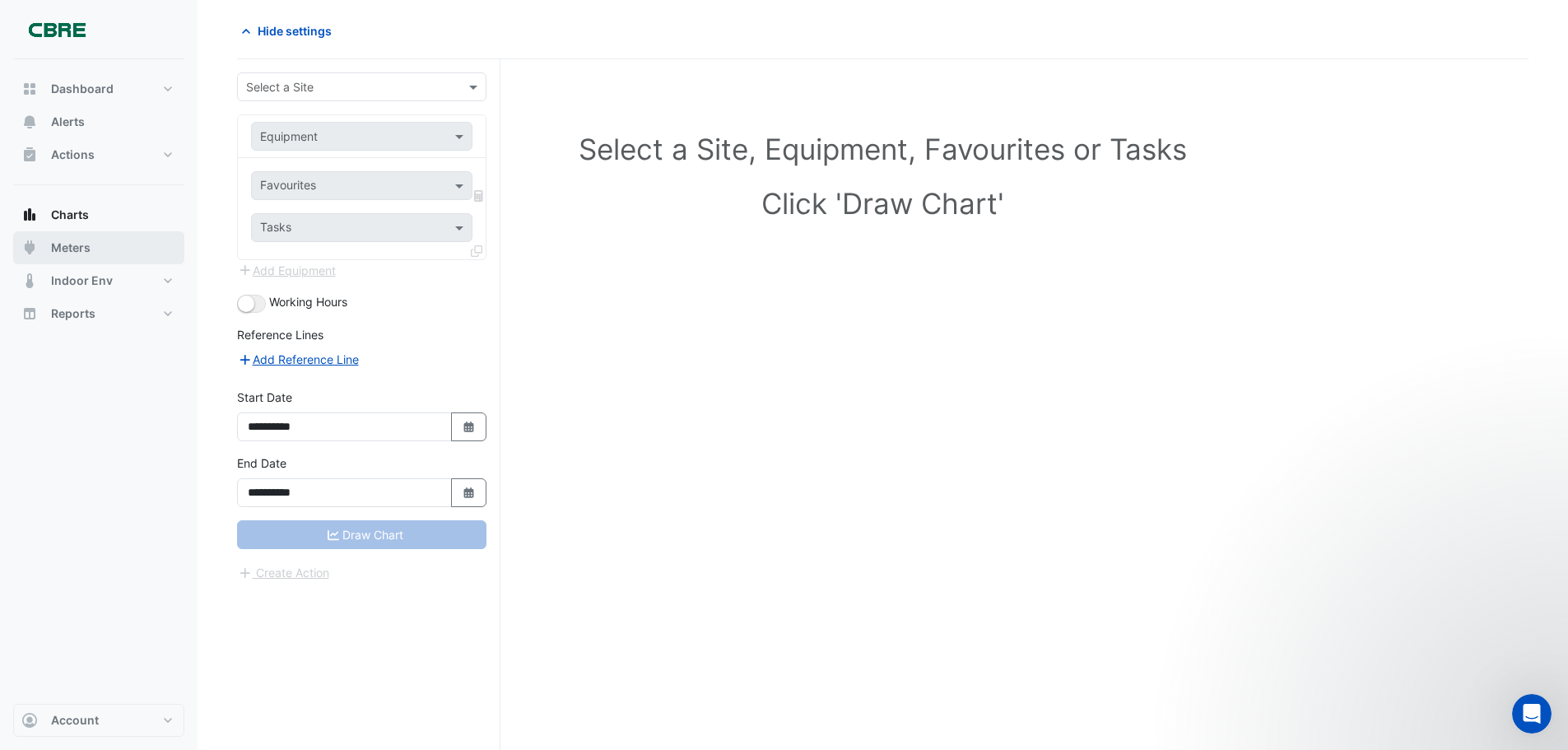
click at [103, 248] on button "Meters" at bounding box center [98, 247] width 171 height 32
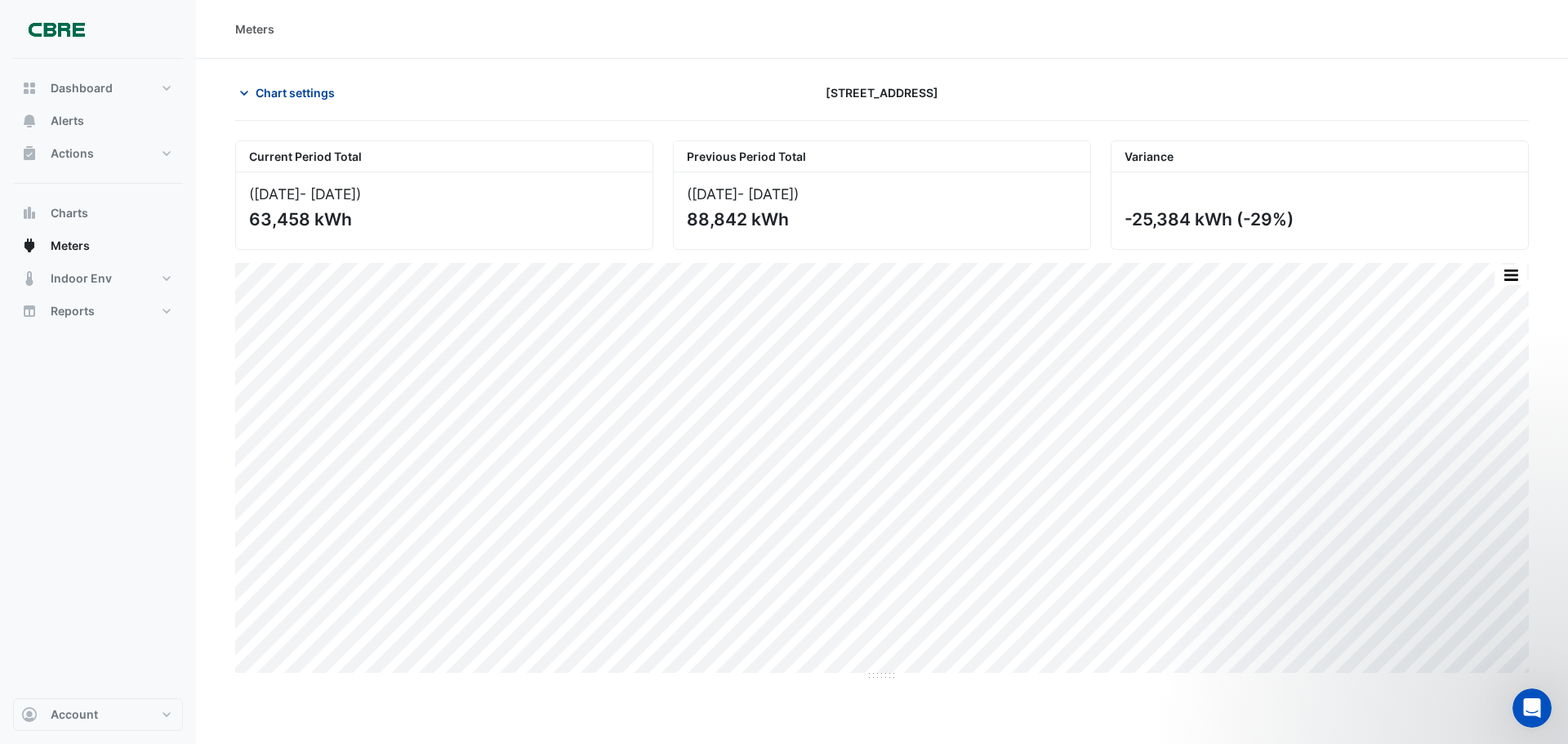
click at [273, 94] on span "Chart settings" at bounding box center [295, 93] width 79 height 18
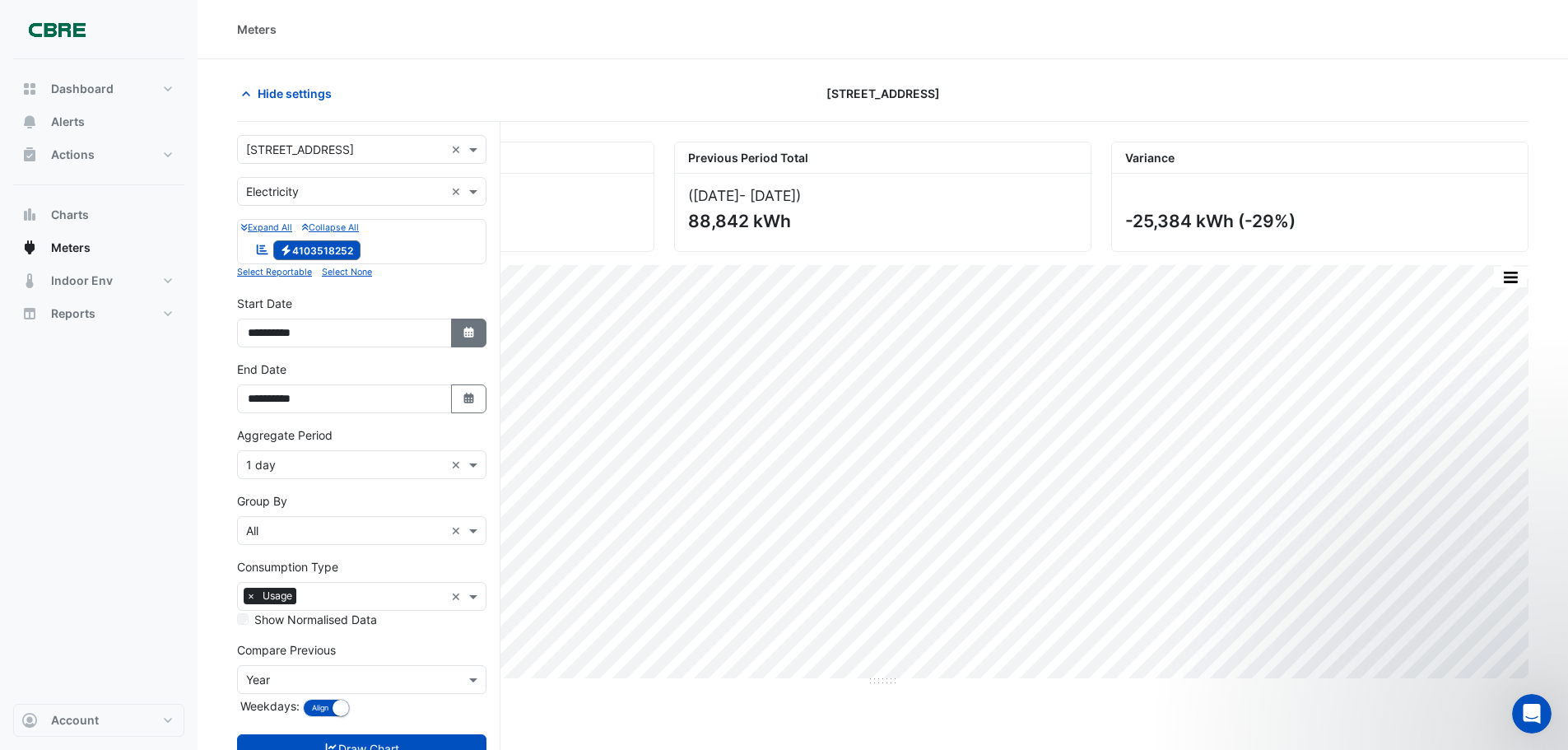
click at [465, 336] on icon "button" at bounding box center [469, 332] width 10 height 11
select select "*"
select select "****"
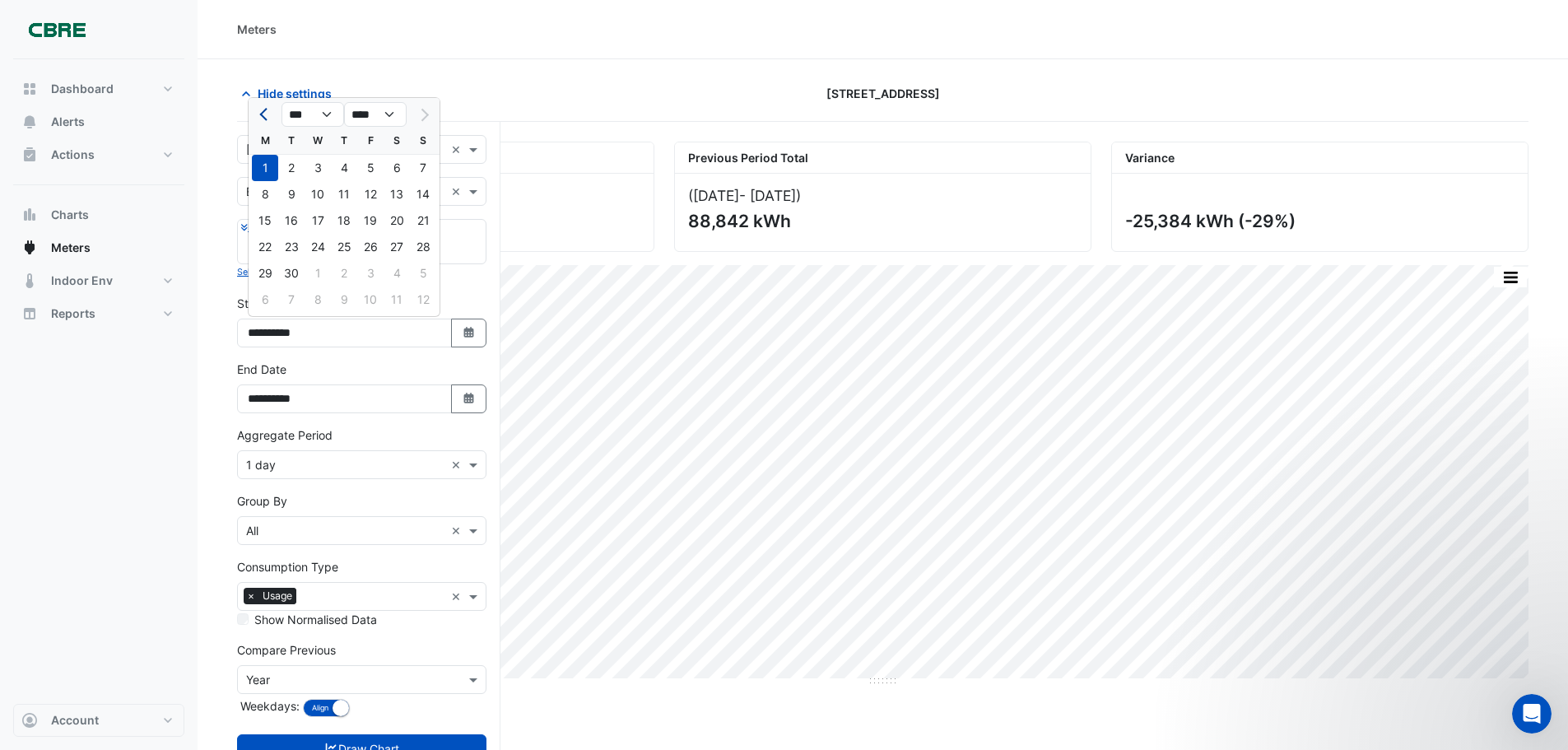
click at [268, 121] on button "Previous month" at bounding box center [265, 114] width 20 height 27
select select "*"
